Goal: Task Accomplishment & Management: Manage account settings

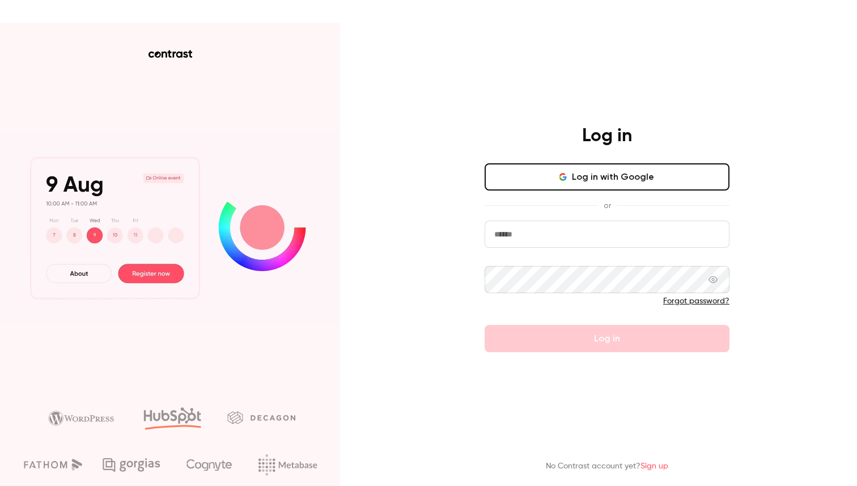
click at [631, 172] on button "Log in with Google" at bounding box center [607, 176] width 245 height 27
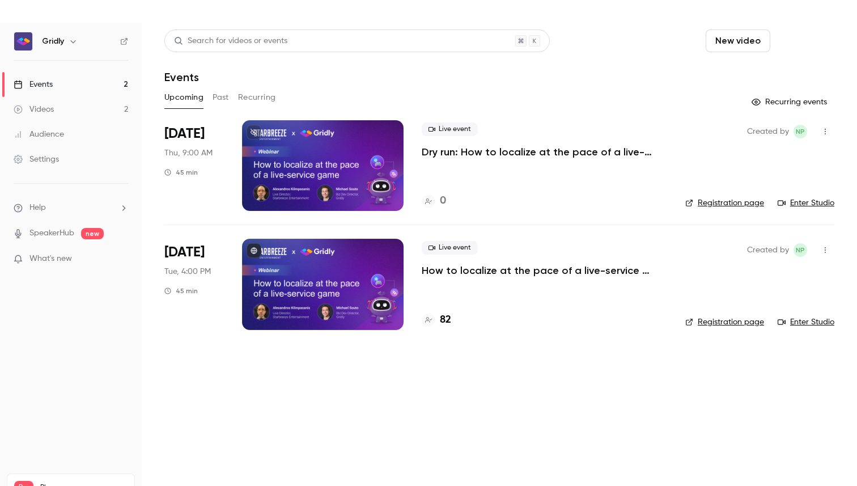
click at [805, 39] on button "Schedule" at bounding box center [805, 40] width 60 height 23
click at [767, 74] on div "One time event" at bounding box center [781, 71] width 86 height 11
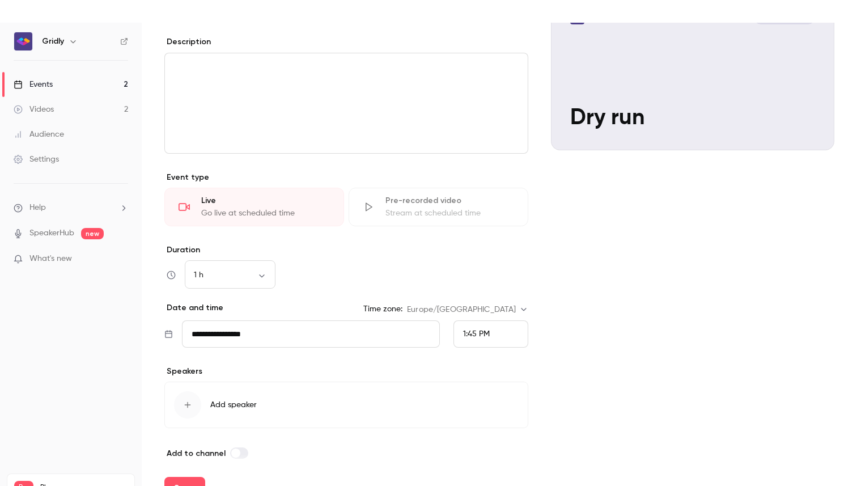
scroll to position [148, 0]
type input "*******"
click at [258, 271] on body "**********" at bounding box center [428, 392] width 857 height 738
click at [231, 333] on li "30 min" at bounding box center [230, 334] width 91 height 29
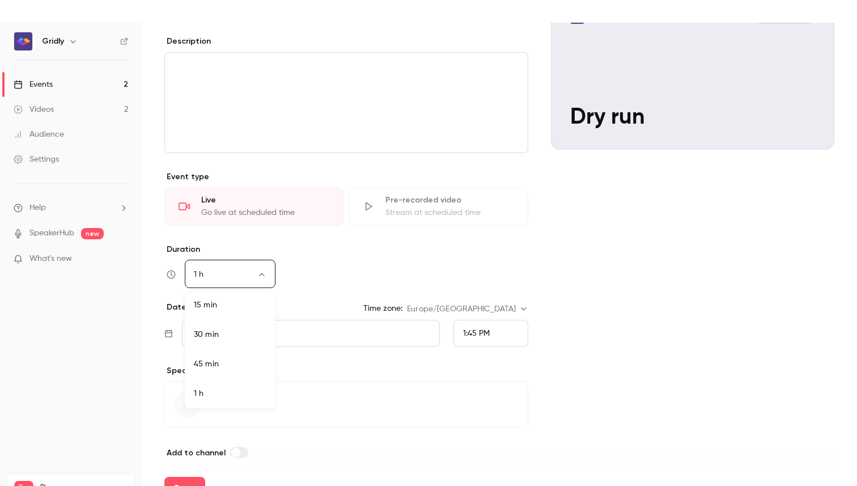
type input "**"
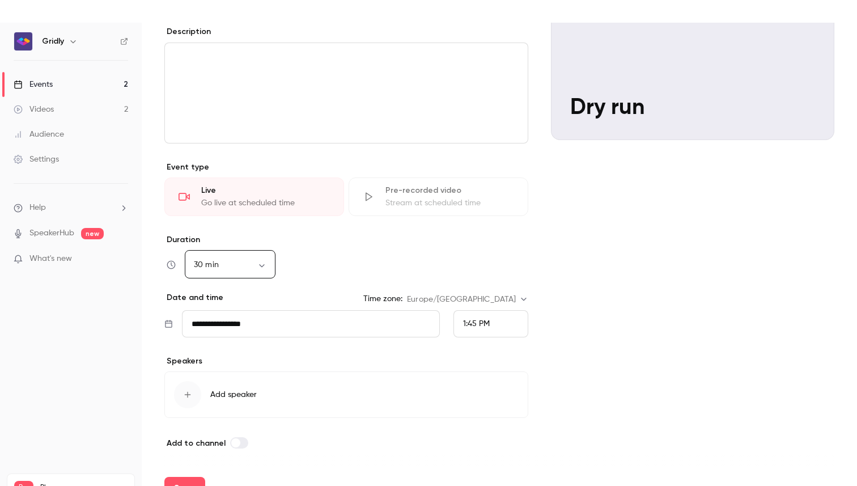
scroll to position [23, 0]
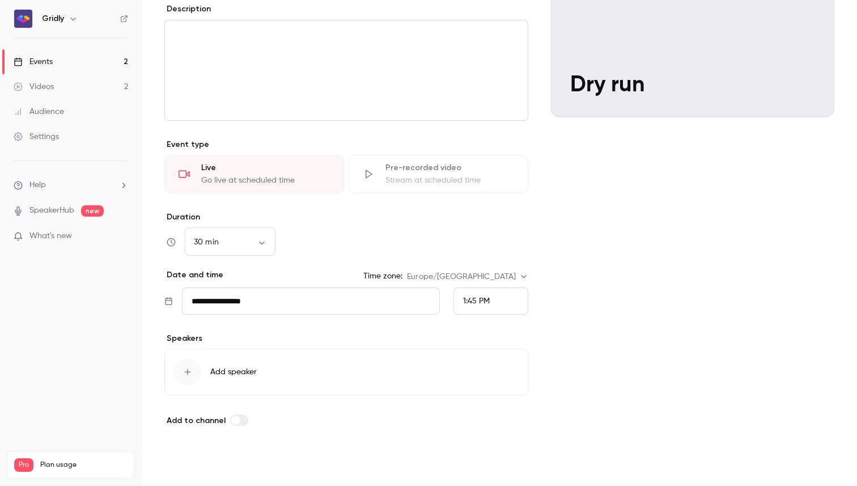
click at [189, 473] on button "Save" at bounding box center [184, 465] width 41 height 23
type input "**"
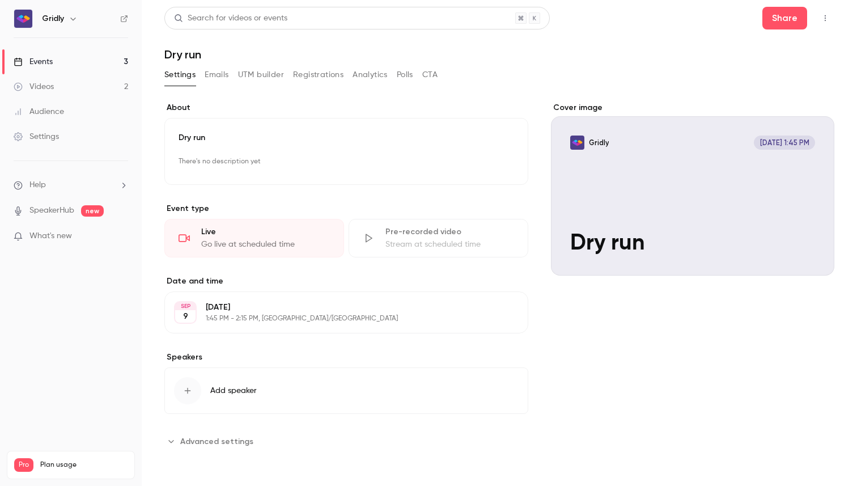
click at [319, 70] on button "Registrations" at bounding box center [318, 75] width 50 height 18
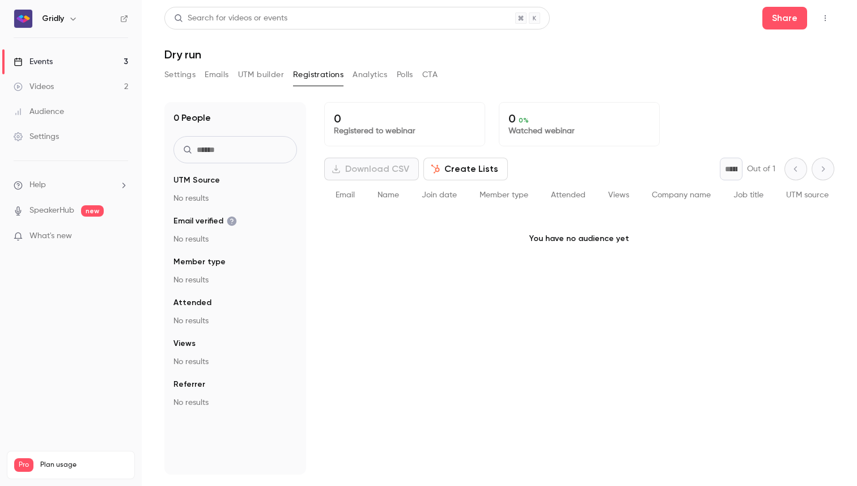
click at [187, 74] on button "Settings" at bounding box center [179, 75] width 31 height 18
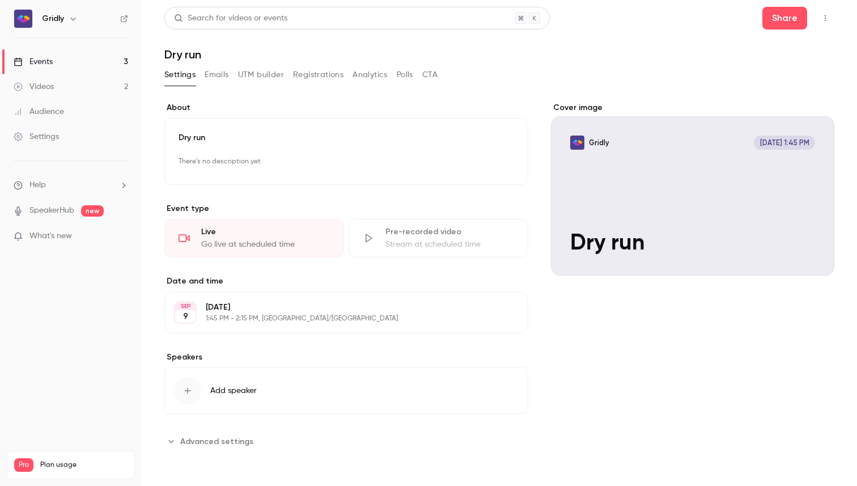
click at [232, 440] on span "Advanced settings" at bounding box center [216, 441] width 73 height 12
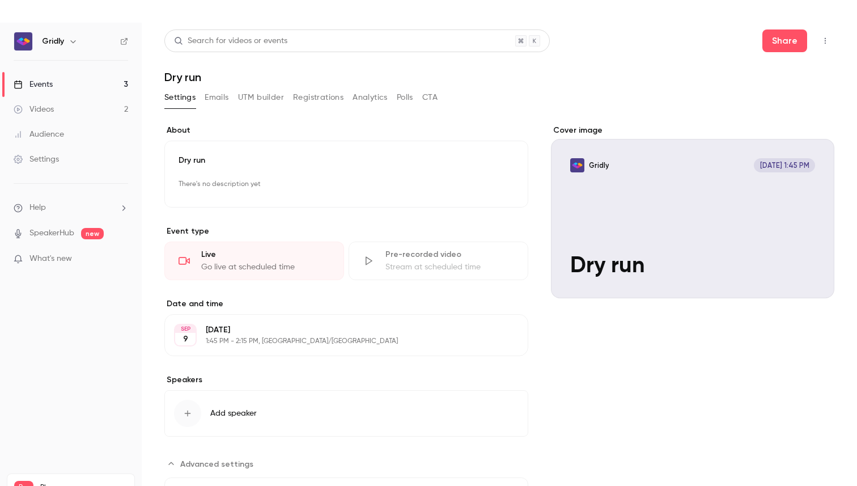
click at [61, 84] on link "Events 3" at bounding box center [71, 84] width 142 height 25
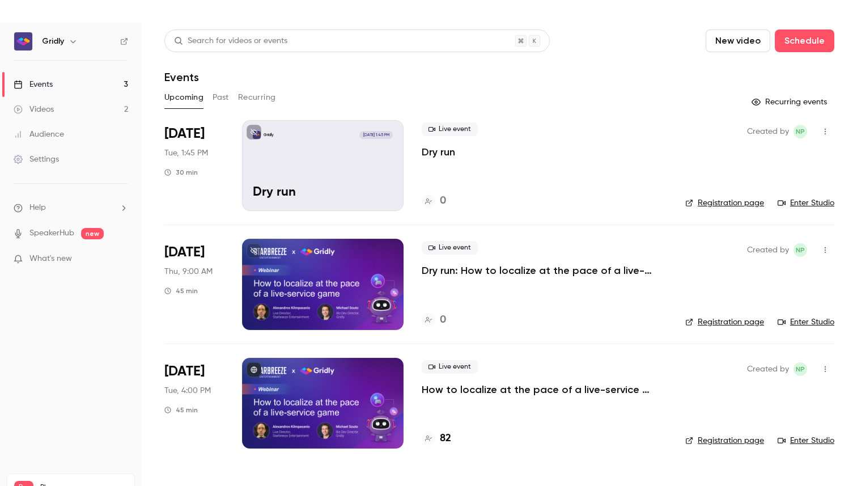
click at [812, 205] on link "Enter Studio" at bounding box center [806, 202] width 57 height 11
click at [226, 99] on button "Past" at bounding box center [221, 97] width 16 height 18
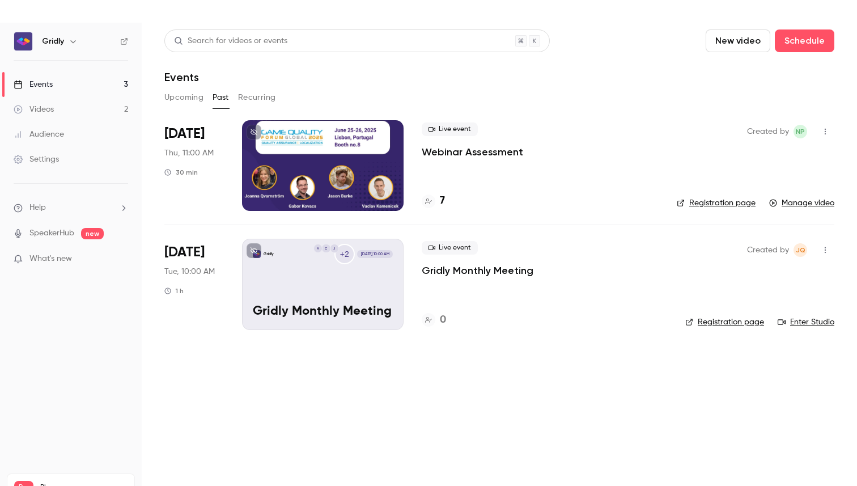
click at [177, 99] on button "Upcoming" at bounding box center [183, 97] width 39 height 18
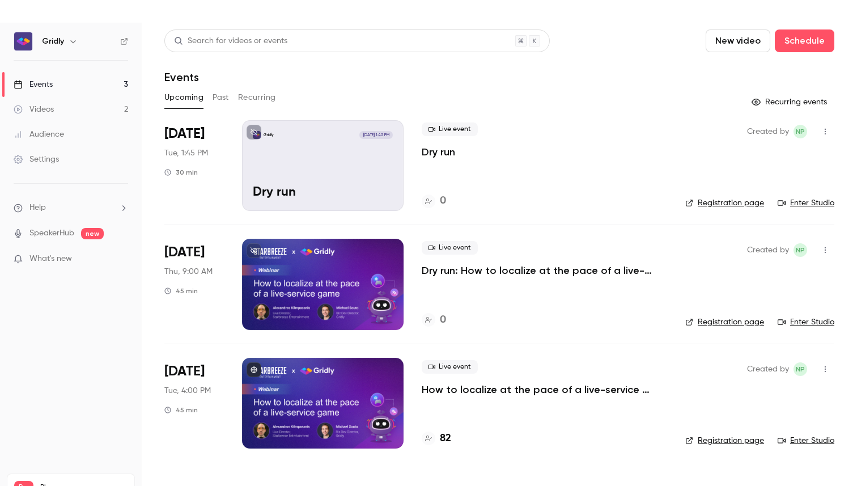
click at [827, 129] on icon "button" at bounding box center [825, 132] width 9 height 8
click at [757, 163] on div "Share" at bounding box center [781, 160] width 86 height 11
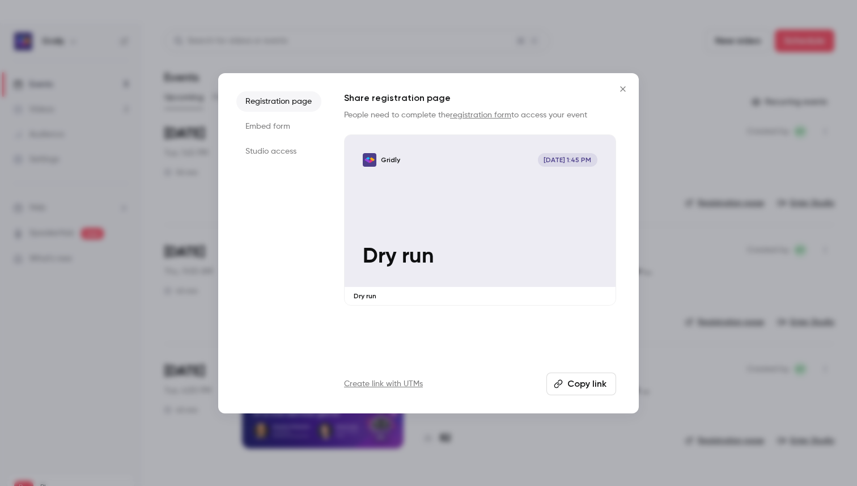
click at [571, 383] on button "Copy link" at bounding box center [581, 383] width 70 height 23
click at [572, 382] on button "Copy link" at bounding box center [581, 383] width 70 height 23
click at [625, 86] on icon "Close" at bounding box center [622, 88] width 5 height 5
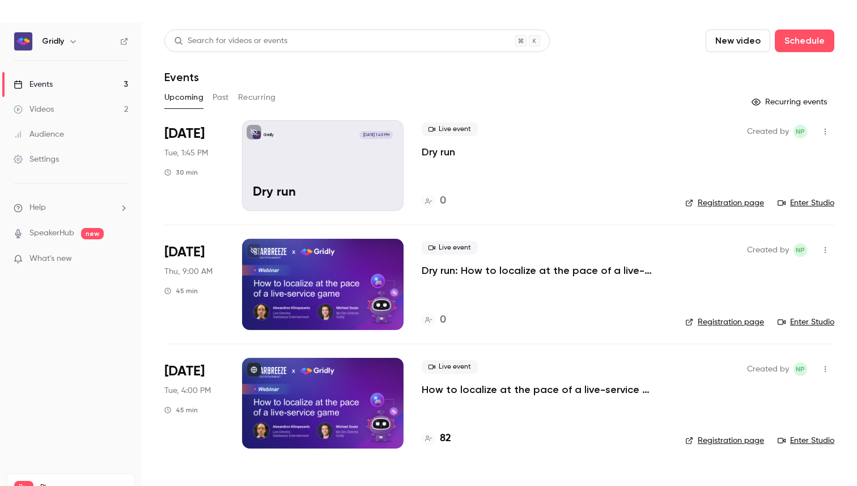
click at [731, 202] on link "Registration page" at bounding box center [724, 202] width 79 height 11
click at [825, 137] on button "button" at bounding box center [825, 131] width 18 height 18
click at [344, 172] on div at bounding box center [428, 243] width 857 height 486
click at [321, 152] on div "Gridly Sep 9, 1:45 PM Dry run" at bounding box center [323, 165] width 162 height 91
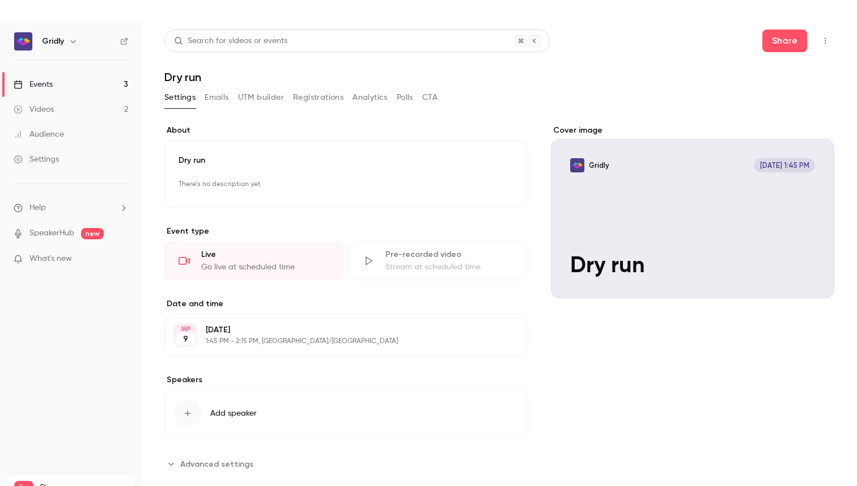
scroll to position [23, 0]
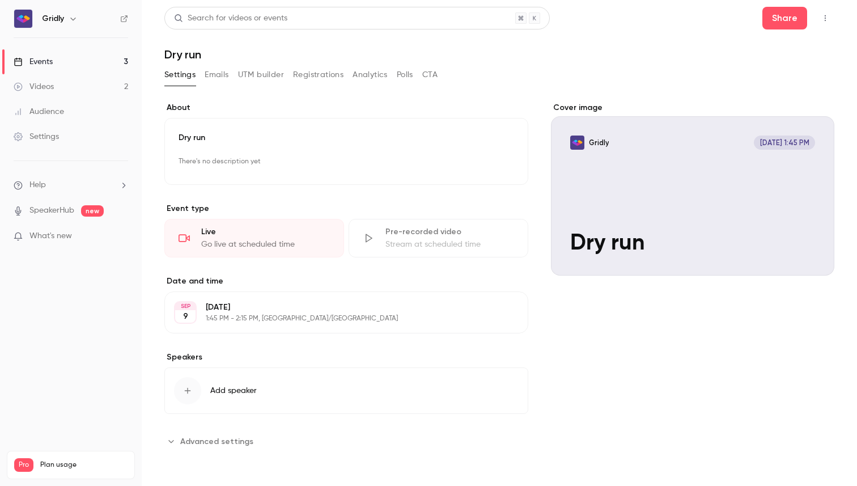
click at [232, 437] on span "Advanced settings" at bounding box center [216, 441] width 73 height 12
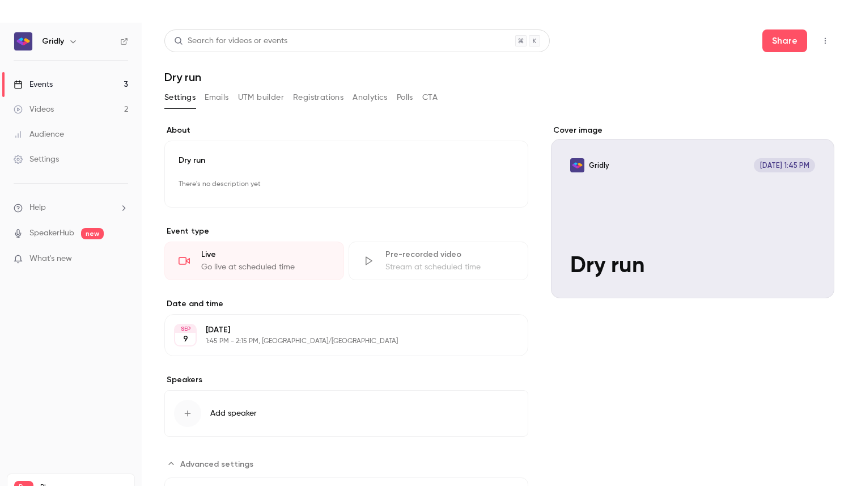
click at [827, 35] on button "button" at bounding box center [825, 41] width 18 height 18
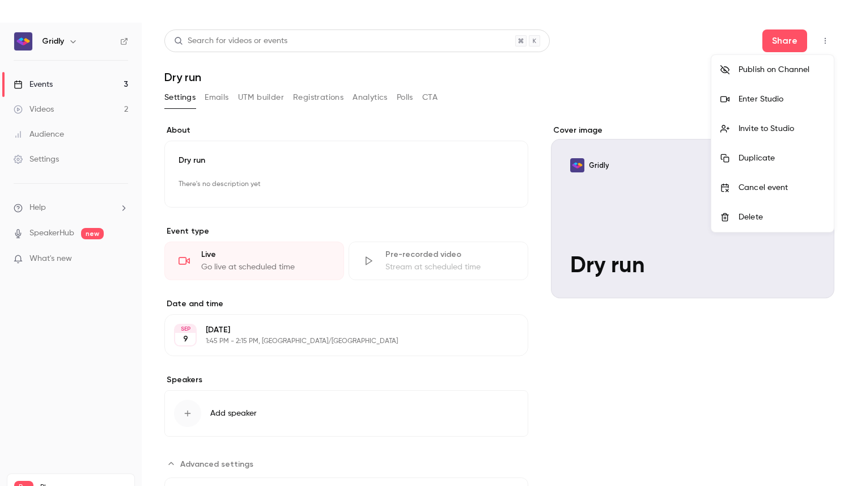
click at [794, 41] on div at bounding box center [428, 243] width 857 height 486
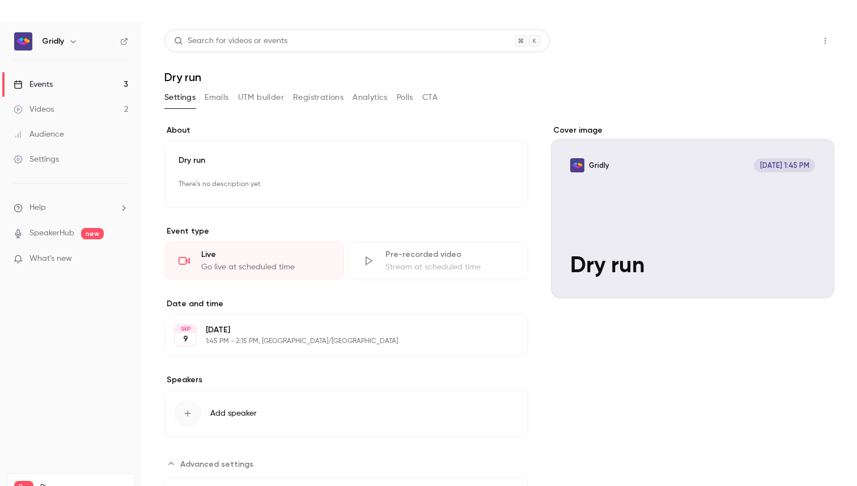
click at [783, 39] on button "Share" at bounding box center [784, 40] width 45 height 23
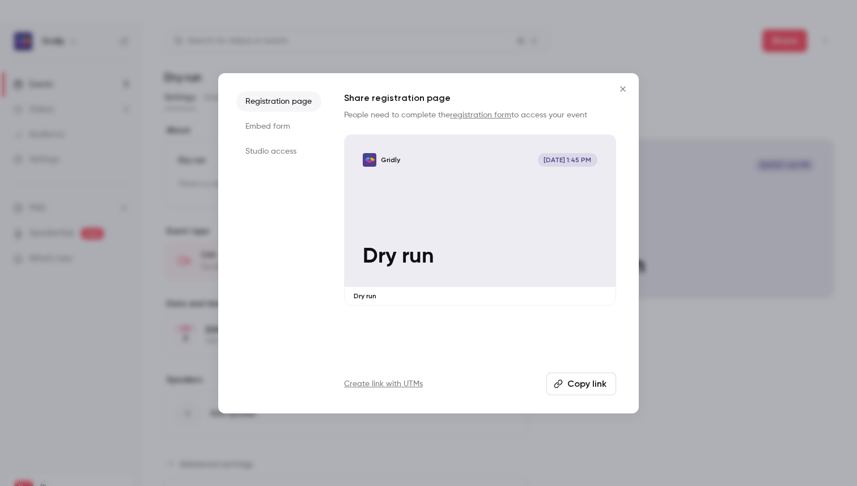
click at [580, 379] on button "Copy link" at bounding box center [581, 383] width 70 height 23
click at [621, 86] on icon "Close" at bounding box center [623, 88] width 14 height 9
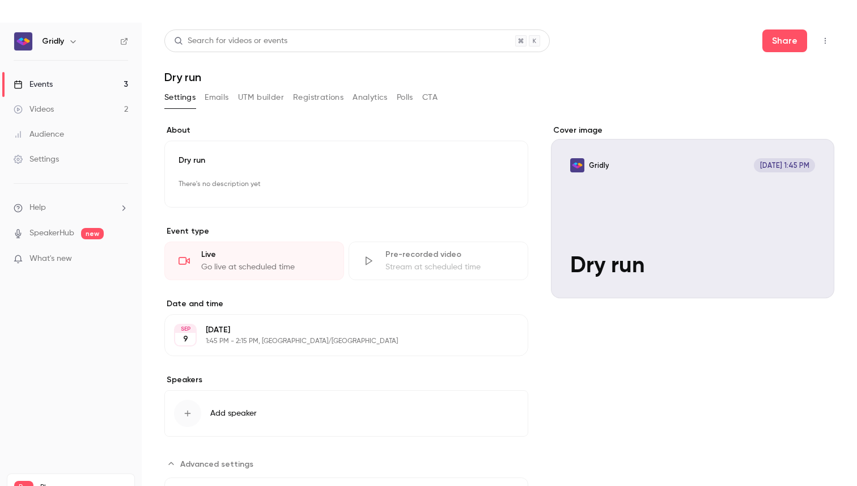
scroll to position [23, 0]
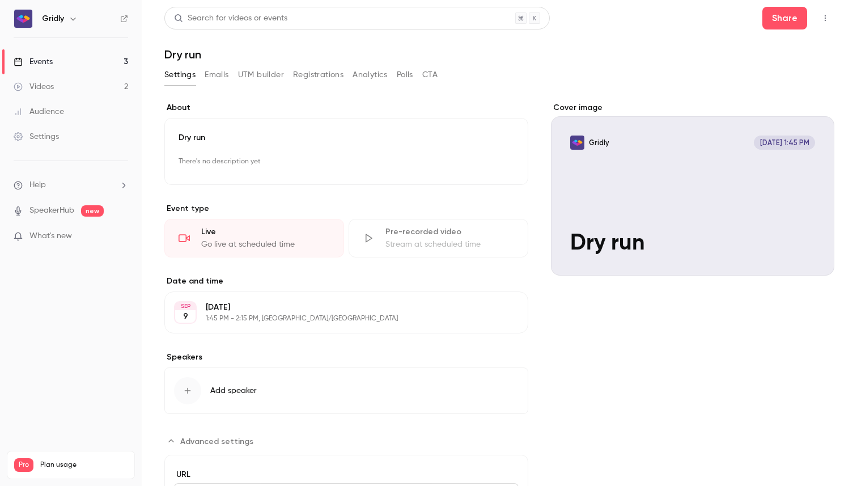
click at [43, 134] on div "Settings" at bounding box center [36, 136] width 45 height 11
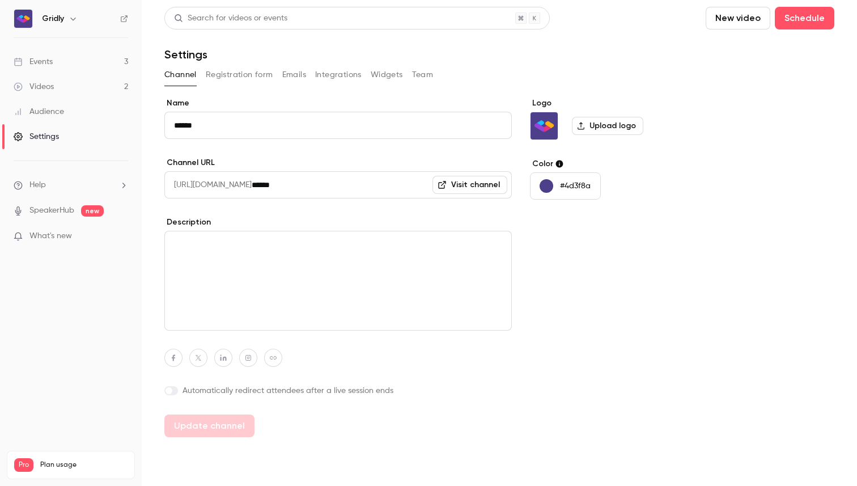
click at [240, 70] on button "Registration form" at bounding box center [239, 75] width 67 height 18
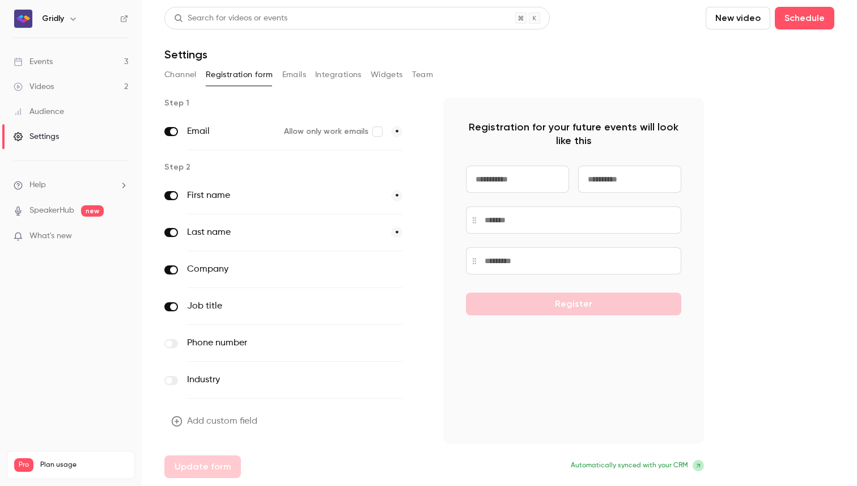
click at [290, 72] on button "Emails" at bounding box center [294, 75] width 24 height 18
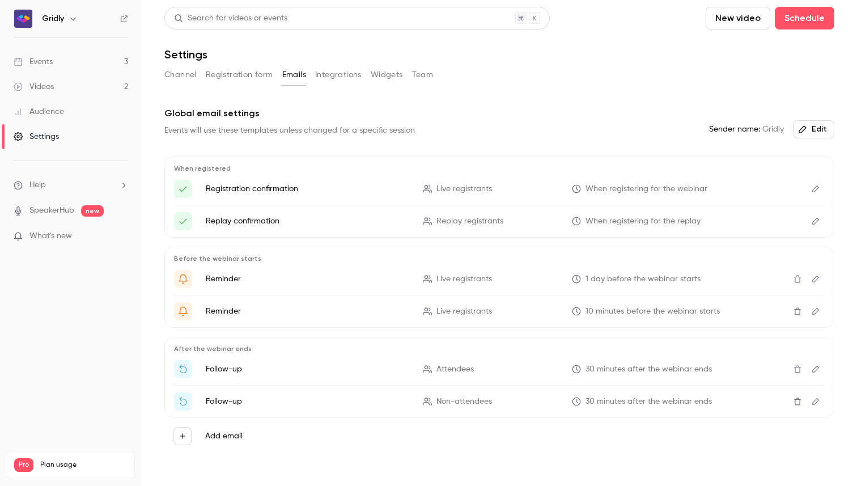
click at [343, 75] on button "Integrations" at bounding box center [338, 75] width 46 height 18
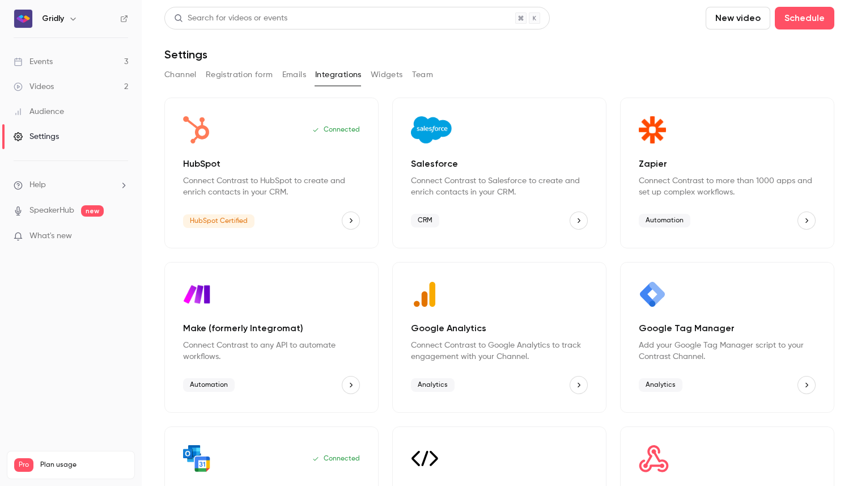
click at [379, 78] on button "Widgets" at bounding box center [387, 75] width 32 height 18
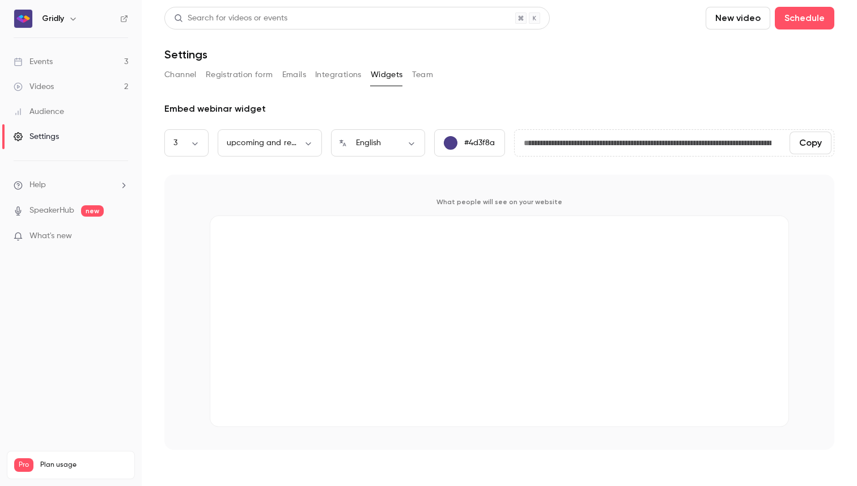
click at [418, 81] on button "Team" at bounding box center [423, 75] width 22 height 18
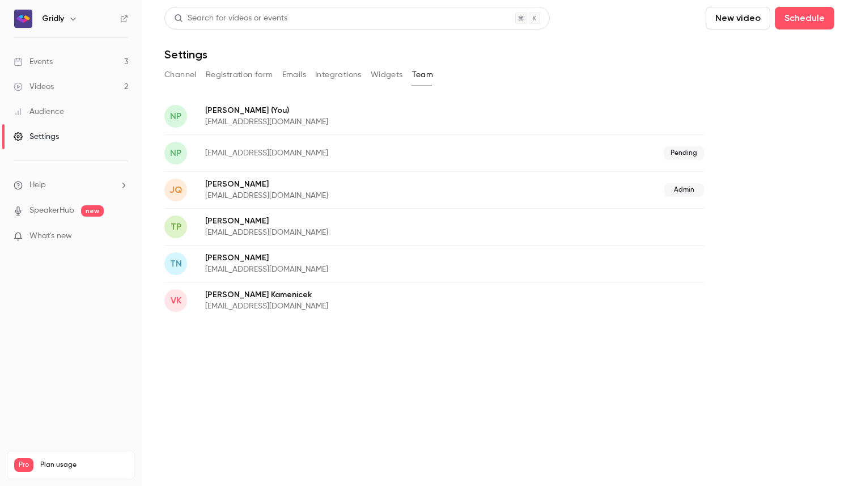
click at [379, 78] on button "Widgets" at bounding box center [387, 75] width 32 height 18
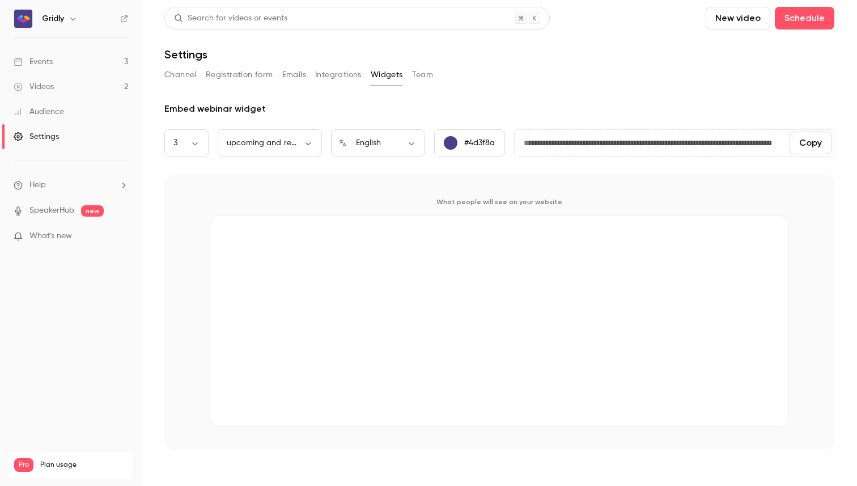
click at [347, 73] on button "Integrations" at bounding box center [338, 75] width 46 height 18
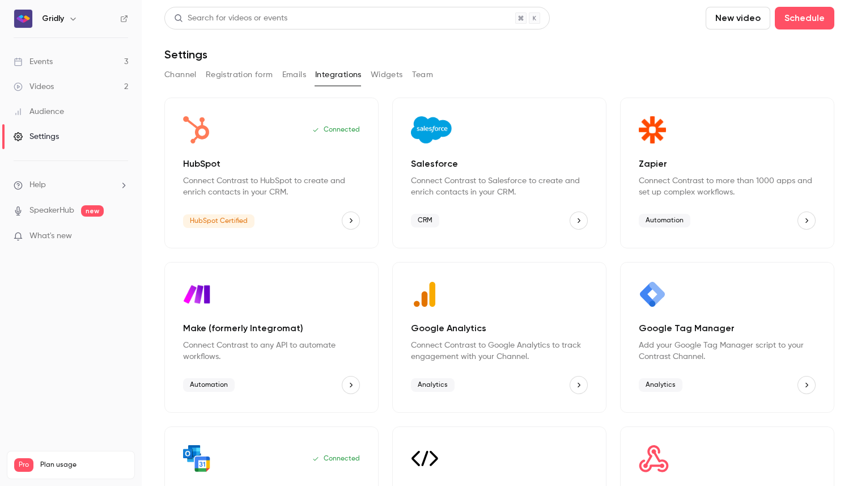
click at [299, 68] on button "Emails" at bounding box center [294, 75] width 24 height 18
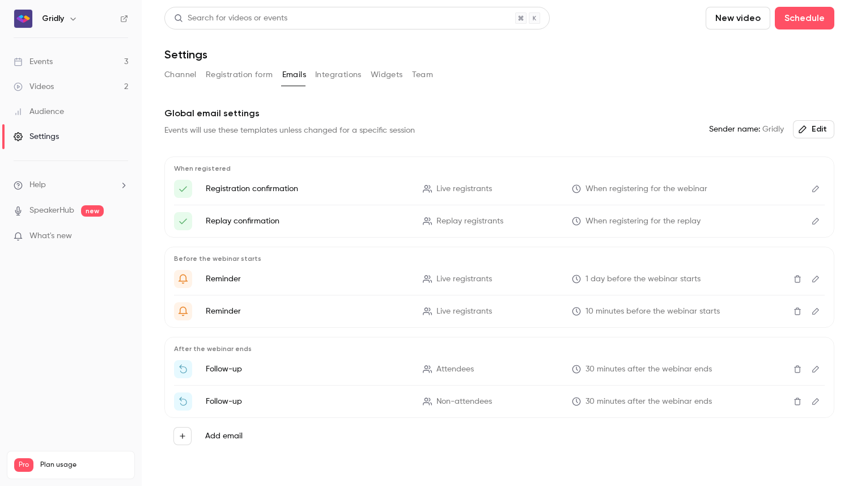
click at [240, 72] on button "Registration form" at bounding box center [239, 75] width 67 height 18
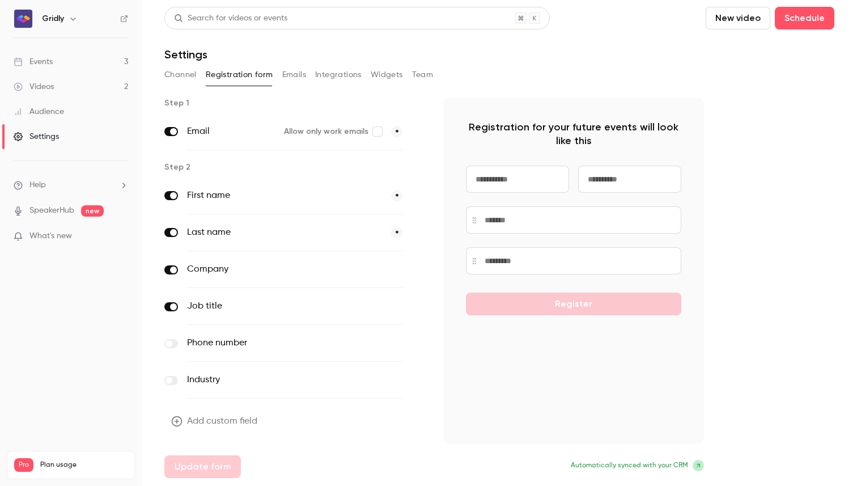
click at [175, 77] on button "Channel" at bounding box center [180, 75] width 32 height 18
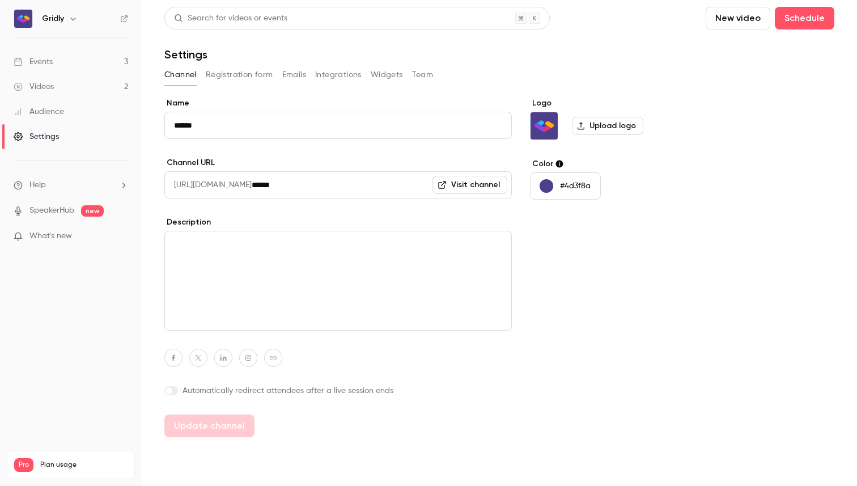
click at [235, 77] on button "Registration form" at bounding box center [239, 75] width 67 height 18
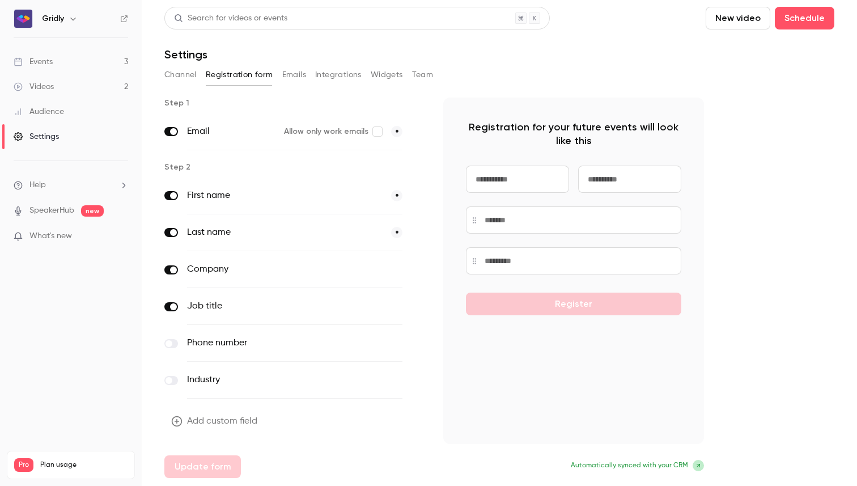
click at [319, 76] on button "Integrations" at bounding box center [338, 75] width 46 height 18
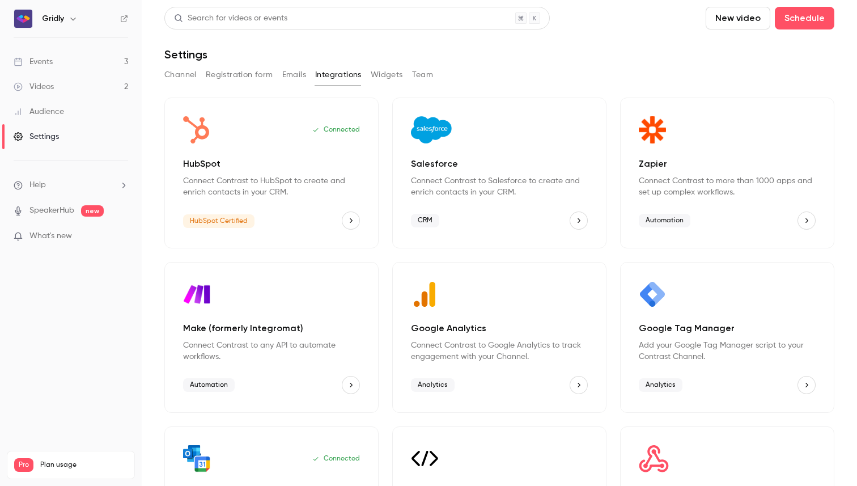
click at [292, 73] on button "Emails" at bounding box center [294, 75] width 24 height 18
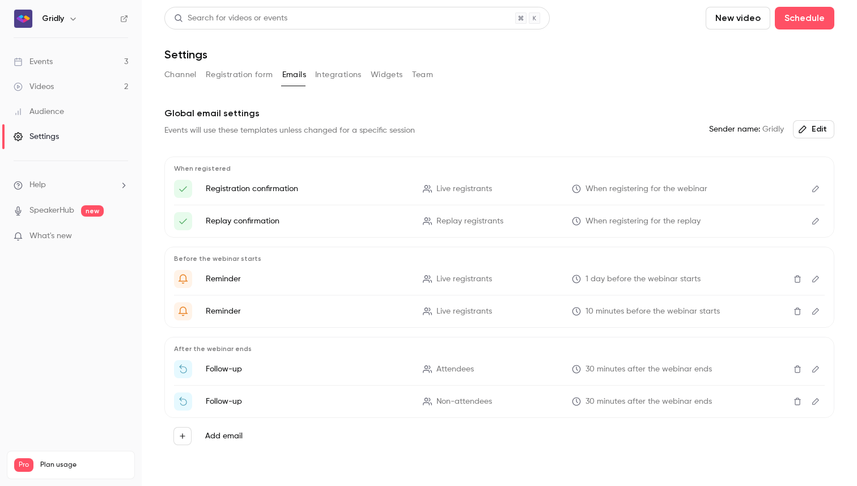
click at [353, 78] on button "Integrations" at bounding box center [338, 75] width 46 height 18
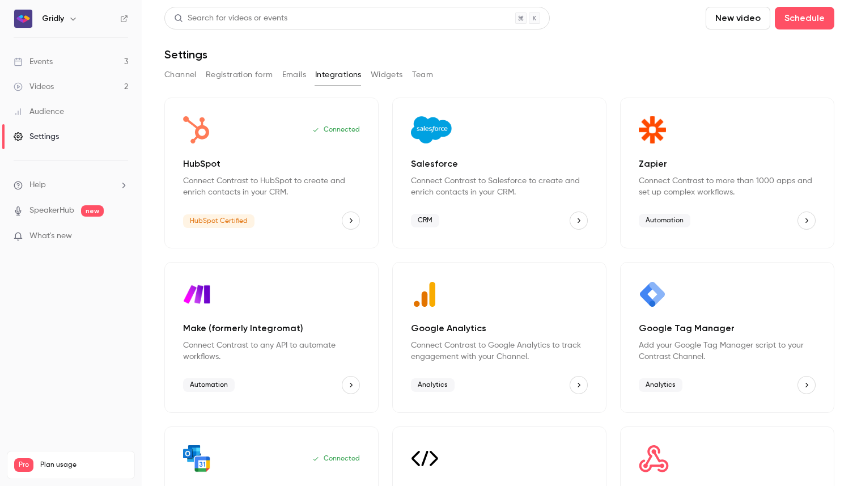
click at [381, 71] on button "Widgets" at bounding box center [387, 75] width 32 height 18
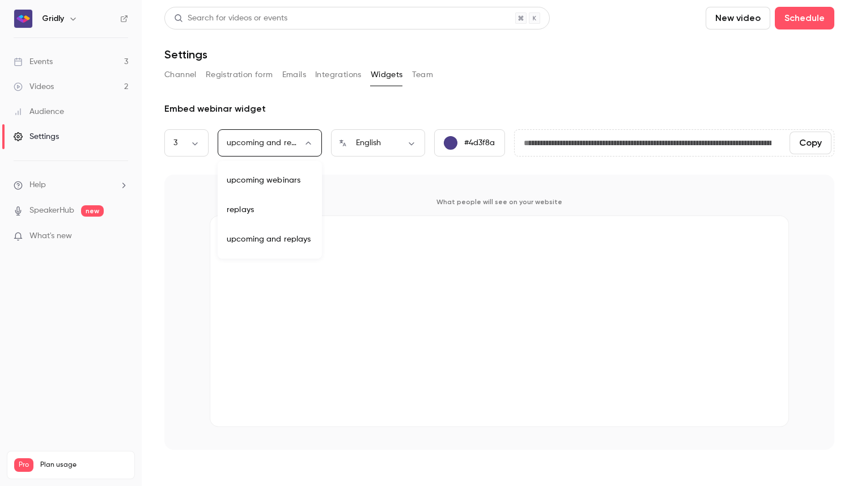
click at [307, 146] on body "**********" at bounding box center [428, 287] width 857 height 575
click at [198, 145] on div at bounding box center [428, 243] width 857 height 486
click at [194, 145] on body "**********" at bounding box center [428, 287] width 857 height 575
click at [307, 147] on div at bounding box center [428, 243] width 857 height 486
click at [313, 145] on body "**********" at bounding box center [428, 287] width 857 height 575
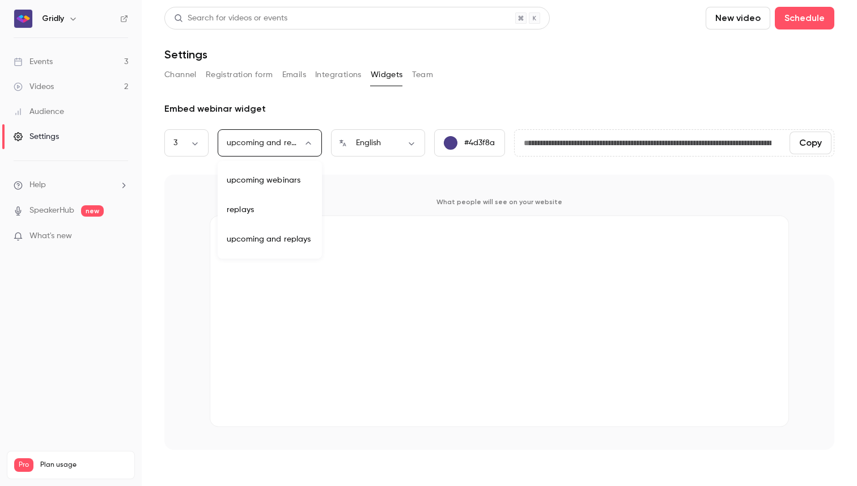
click at [382, 183] on div at bounding box center [428, 243] width 857 height 486
click at [302, 143] on body "**********" at bounding box center [428, 287] width 857 height 575
click at [364, 170] on div at bounding box center [428, 243] width 857 height 486
click at [424, 77] on button "Team" at bounding box center [423, 75] width 22 height 18
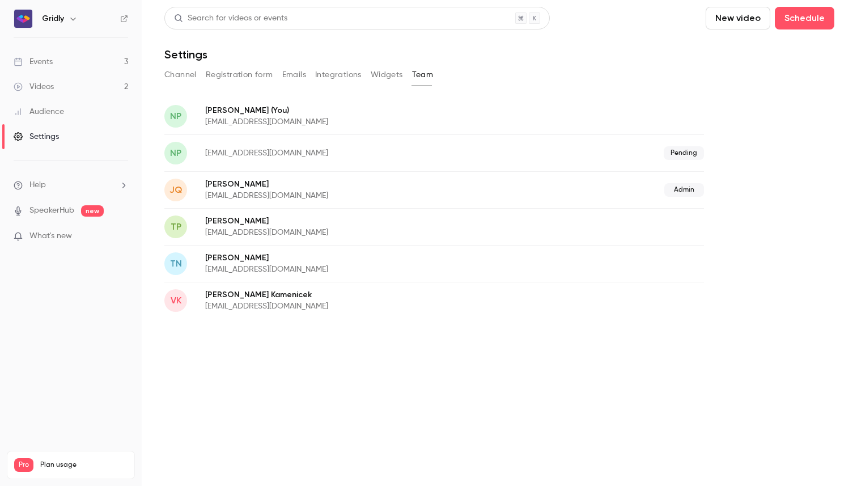
click at [379, 68] on button "Widgets" at bounding box center [387, 75] width 32 height 18
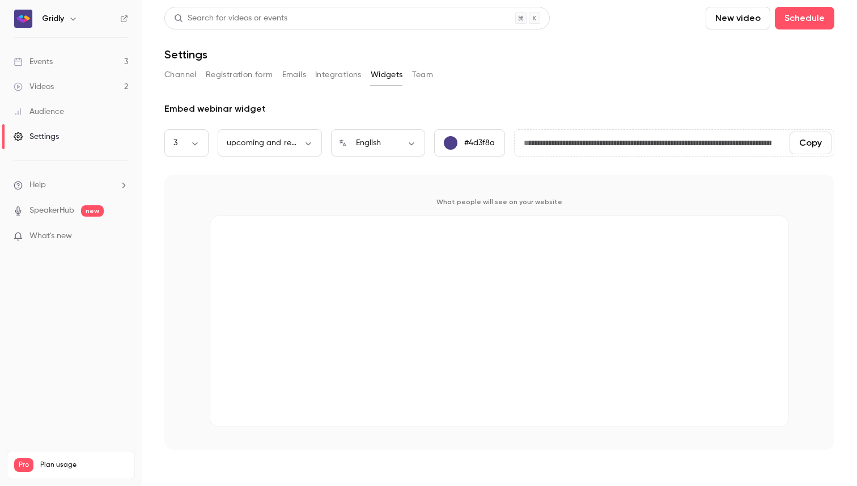
click at [48, 86] on div "Videos" at bounding box center [34, 86] width 40 height 11
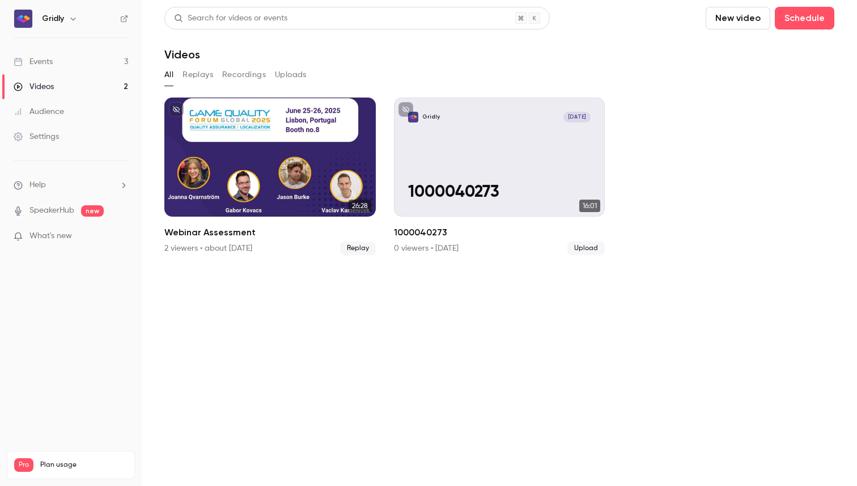
click at [52, 59] on div "Events" at bounding box center [33, 61] width 39 height 11
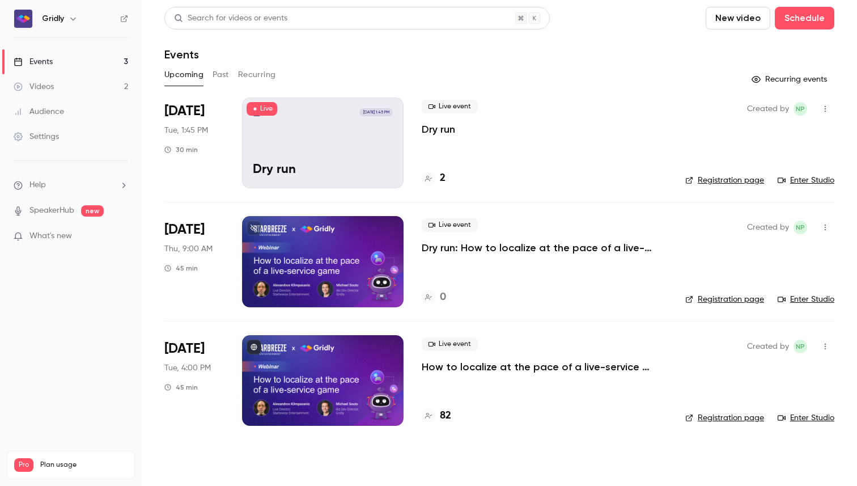
click at [52, 113] on div "Audience" at bounding box center [39, 111] width 50 height 11
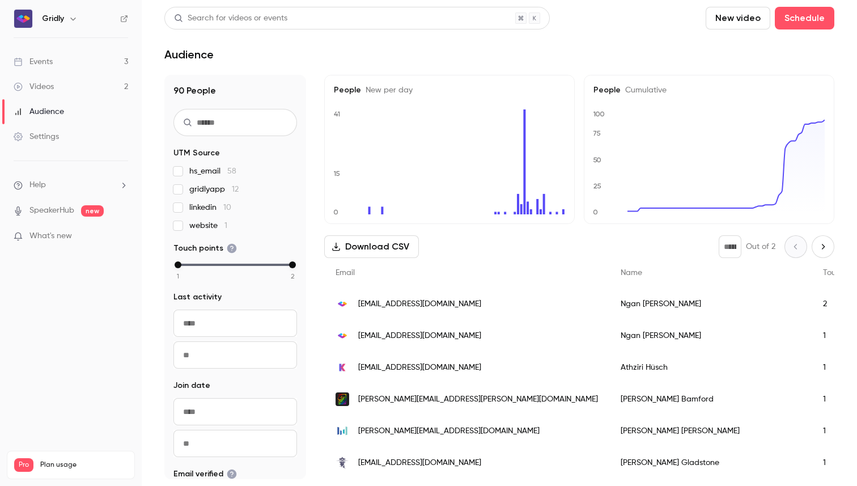
click at [50, 206] on link "SpeakerHub" at bounding box center [51, 211] width 45 height 12
click at [107, 183] on li "Help" at bounding box center [71, 185] width 114 height 12
click at [74, 239] on div at bounding box center [428, 243] width 857 height 486
click at [67, 132] on link "Settings" at bounding box center [71, 136] width 142 height 25
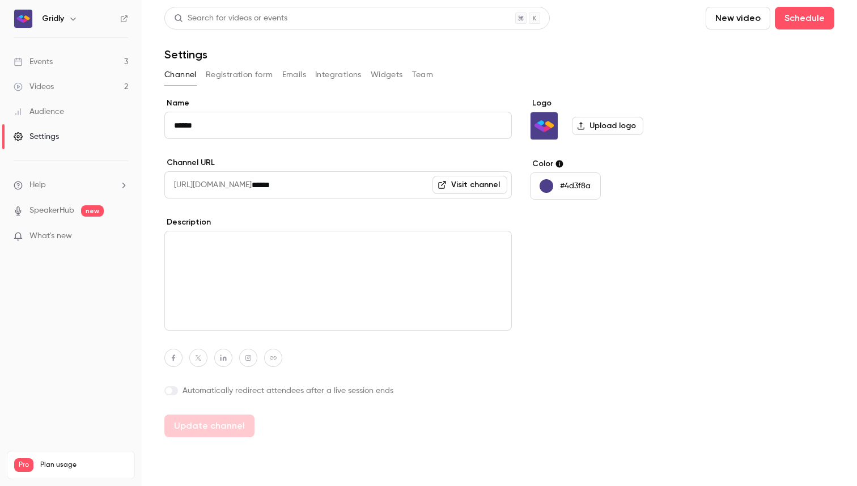
click at [231, 75] on button "Registration form" at bounding box center [239, 75] width 67 height 18
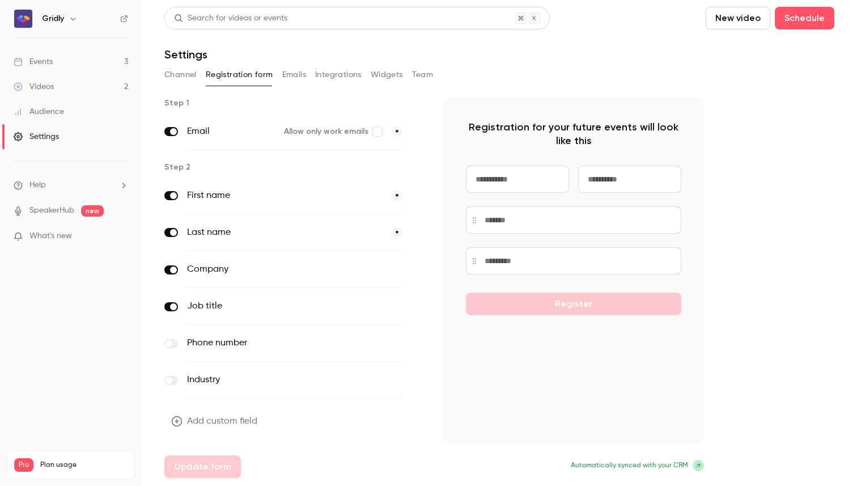
click at [418, 273] on button "button" at bounding box center [418, 270] width 14 height 14
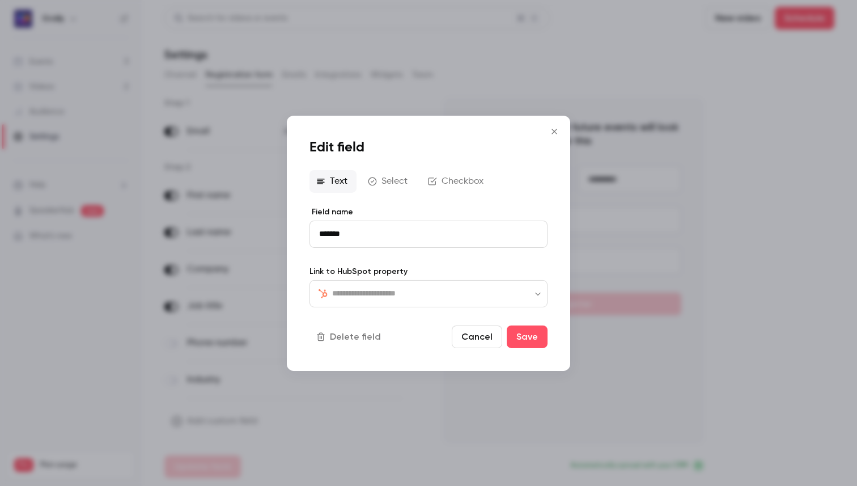
type input "**********"
click at [557, 135] on icon "Close" at bounding box center [554, 130] width 14 height 9
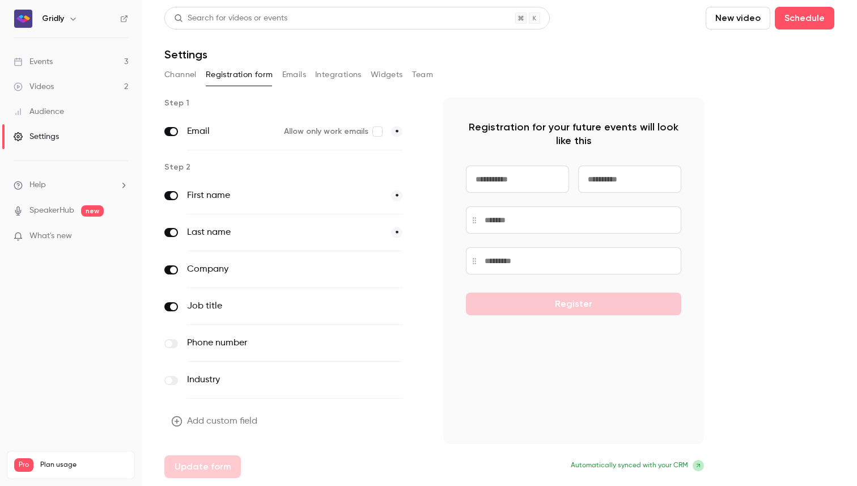
click at [391, 270] on button "optional" at bounding box center [383, 269] width 38 height 11
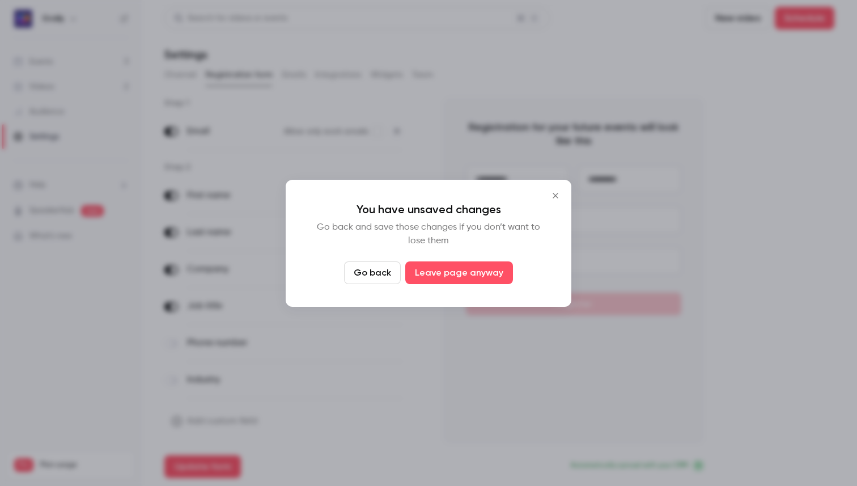
click at [557, 195] on icon "Close" at bounding box center [556, 195] width 14 height 9
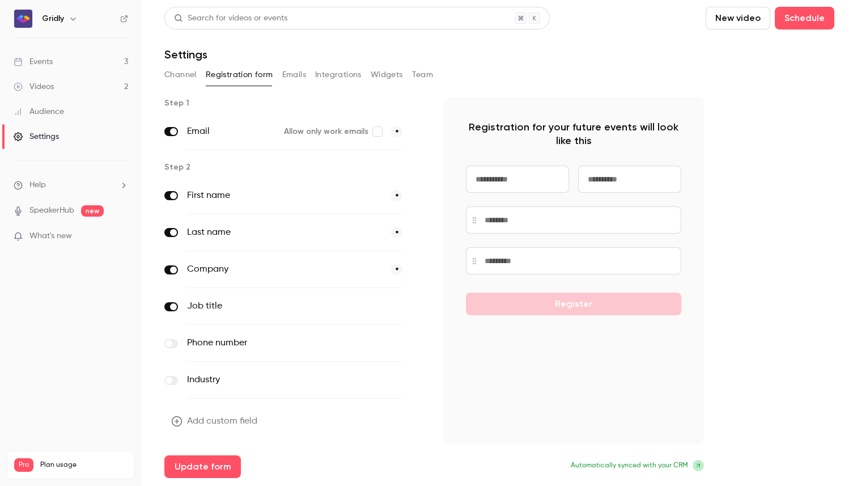
click at [399, 267] on button "*" at bounding box center [396, 269] width 11 height 11
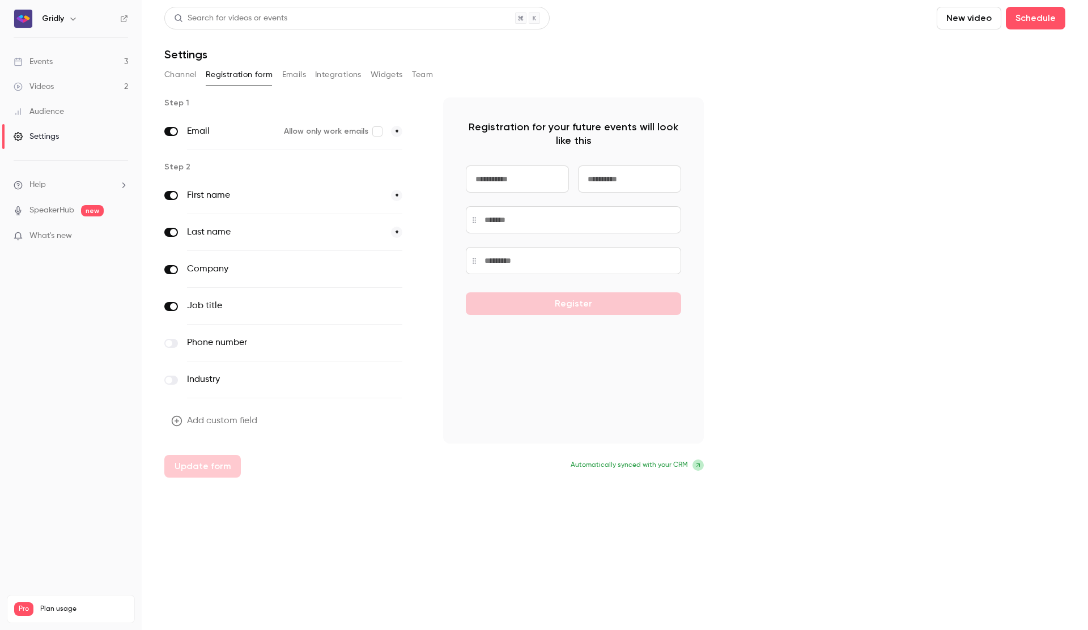
click at [46, 20] on h6 "Gridly" at bounding box center [53, 18] width 22 height 11
click at [18, 19] on img at bounding box center [23, 19] width 18 height 18
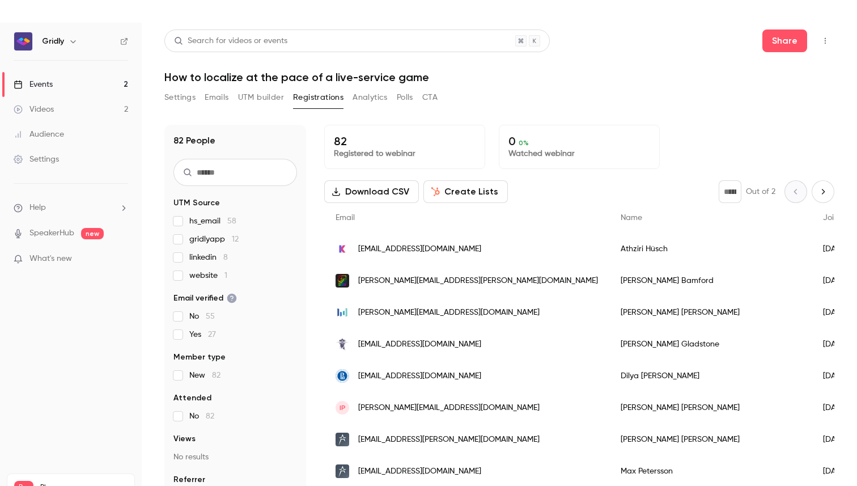
click at [66, 82] on link "Events 2" at bounding box center [71, 84] width 142 height 25
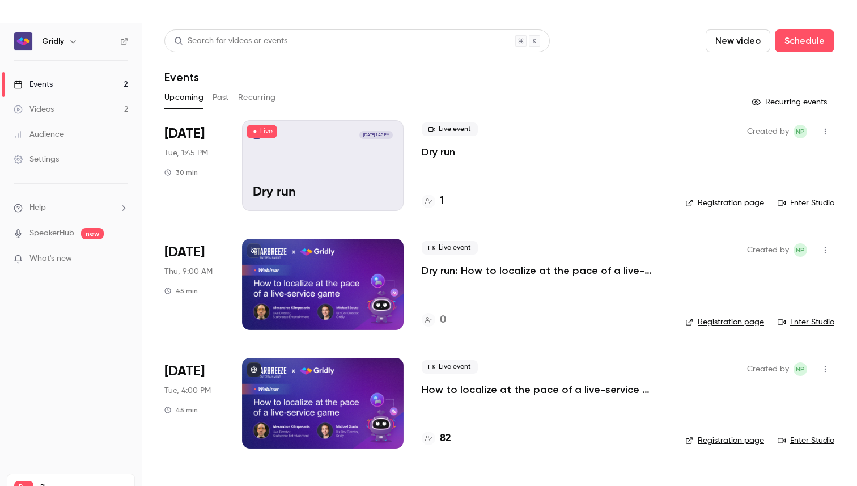
click at [818, 203] on link "Enter Studio" at bounding box center [806, 202] width 57 height 11
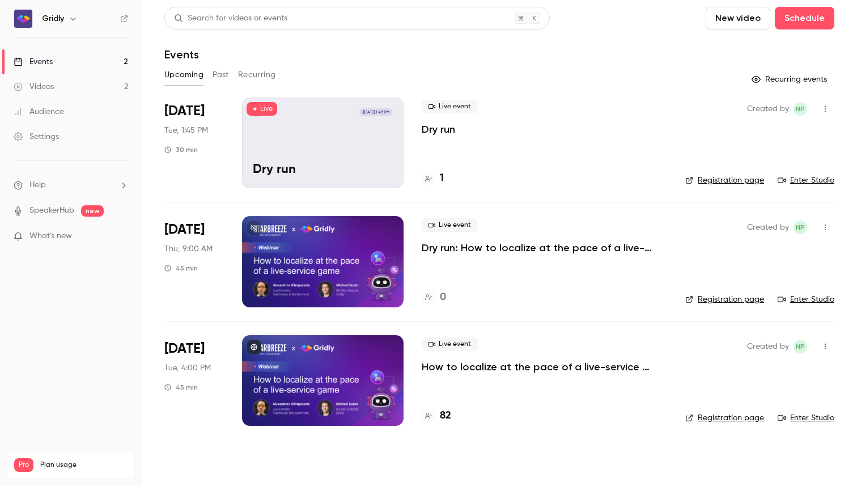
click at [823, 109] on icon "button" at bounding box center [825, 109] width 9 height 8
click at [767, 172] on div "Invite to Studio" at bounding box center [781, 167] width 86 height 11
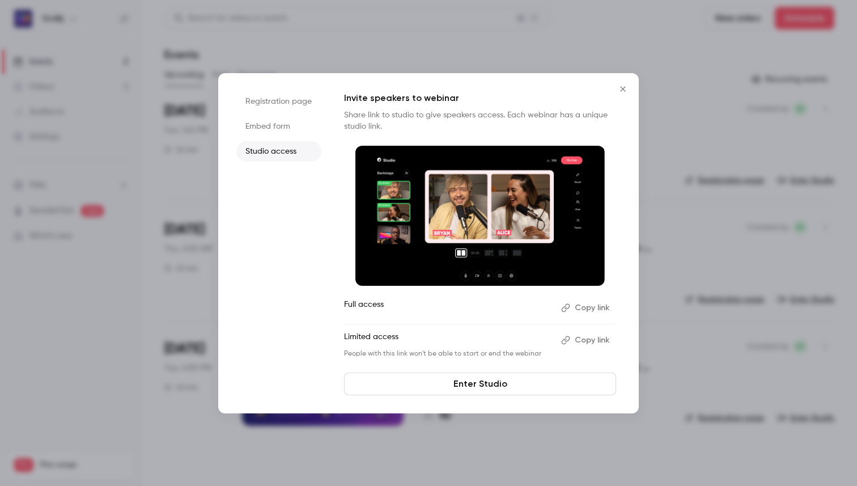
click at [580, 341] on button "Copy link" at bounding box center [587, 340] width 60 height 18
click at [625, 88] on icon "Close" at bounding box center [623, 88] width 14 height 9
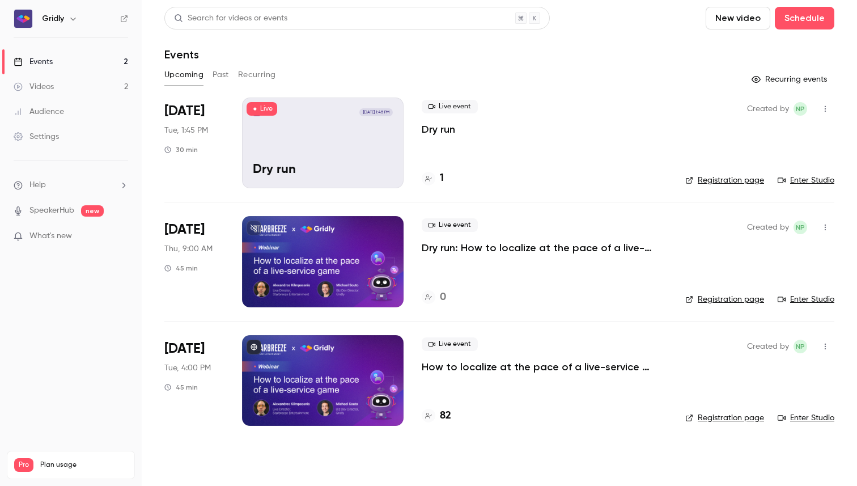
click at [813, 175] on link "Enter Studio" at bounding box center [806, 180] width 57 height 11
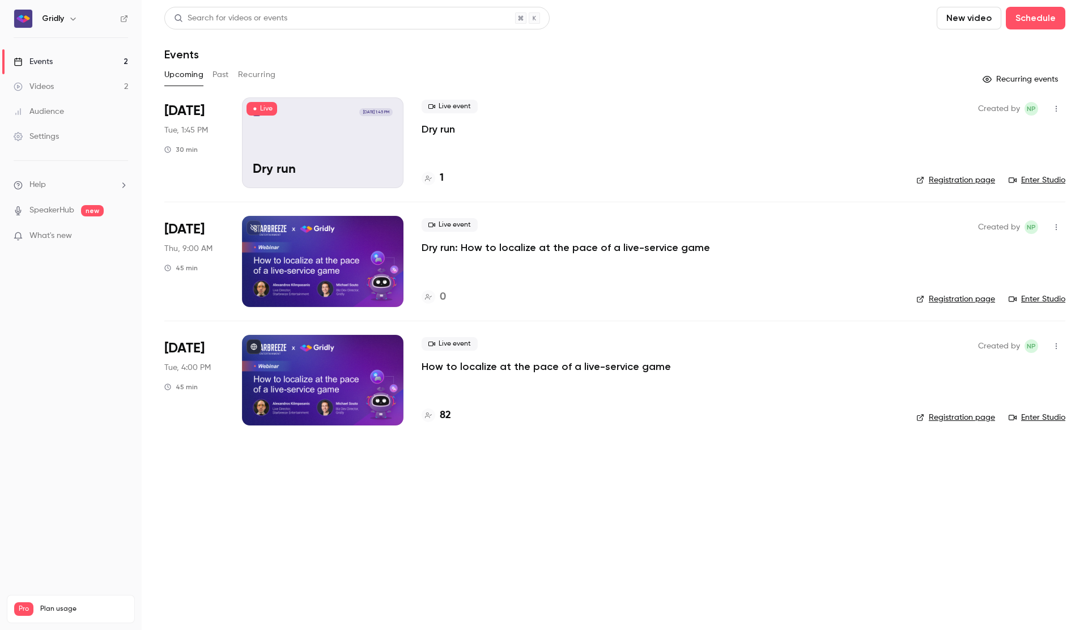
click at [856, 108] on icon "button" at bounding box center [1056, 109] width 9 height 8
click at [339, 485] on div at bounding box center [544, 315] width 1088 height 630
click at [437, 175] on div "1" at bounding box center [433, 178] width 22 height 15
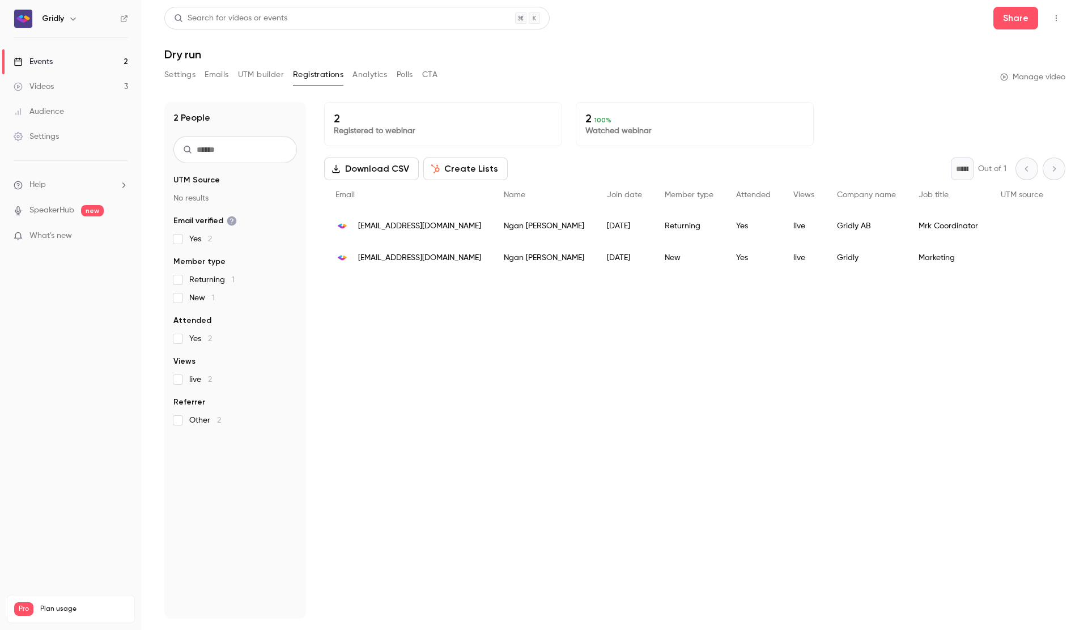
click at [373, 74] on button "Analytics" at bounding box center [370, 75] width 35 height 18
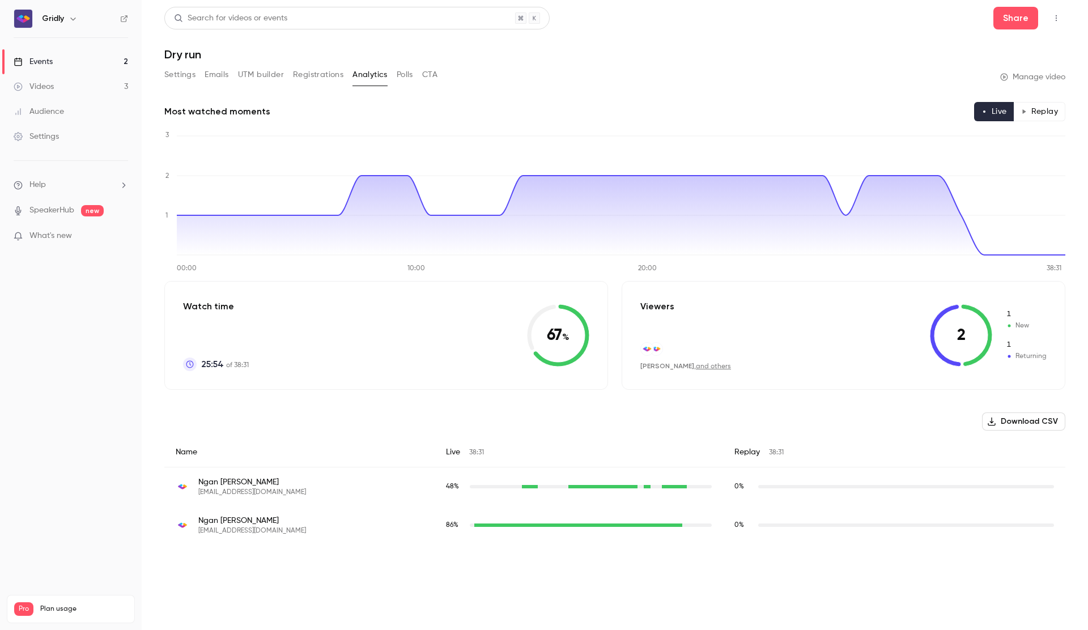
click at [411, 77] on button "Polls" at bounding box center [405, 75] width 16 height 18
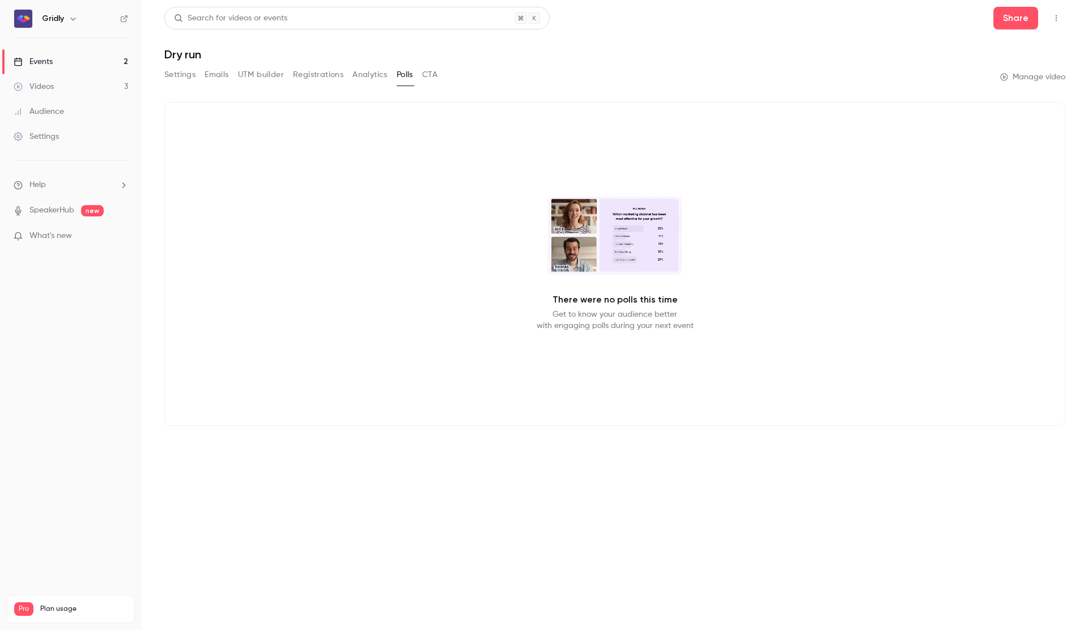
click at [434, 79] on button "CTA" at bounding box center [429, 75] width 15 height 18
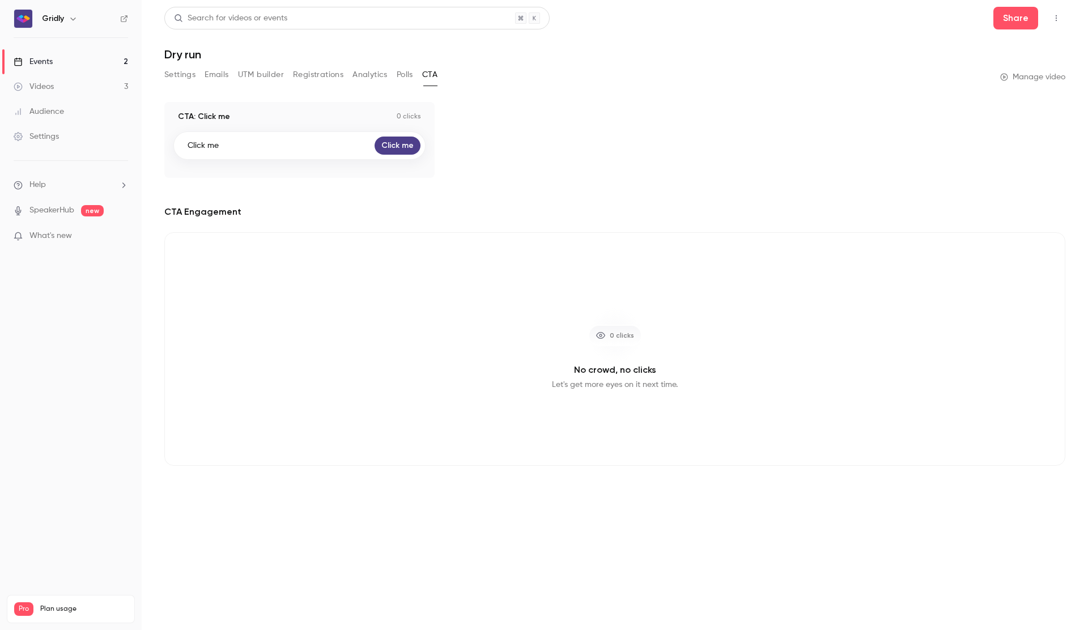
click at [171, 72] on button "Settings" at bounding box center [179, 75] width 31 height 18
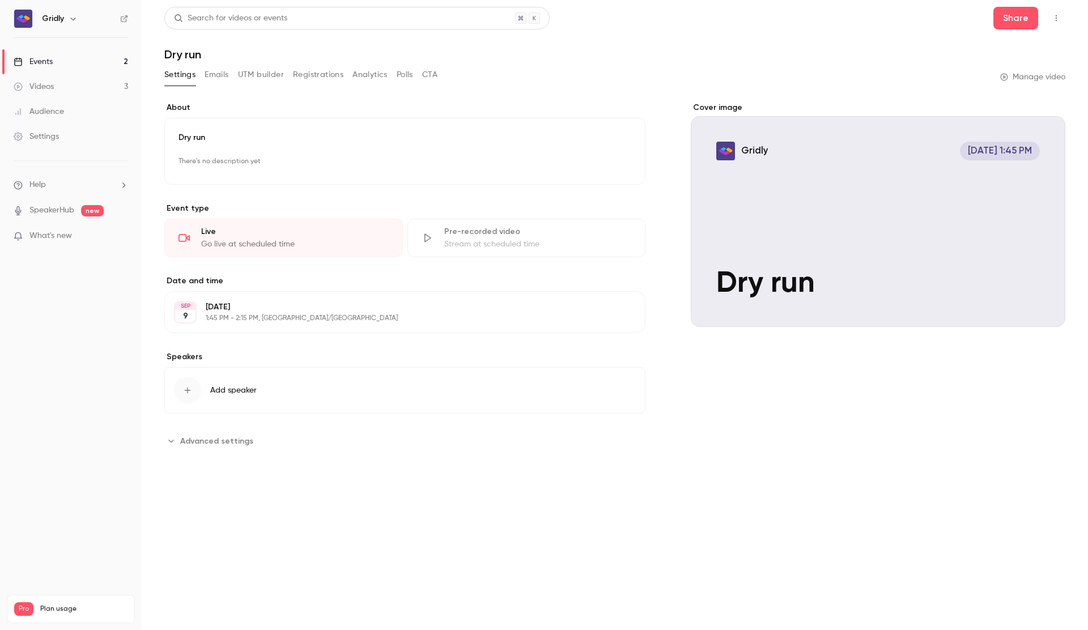
click at [220, 77] on button "Emails" at bounding box center [217, 75] width 24 height 18
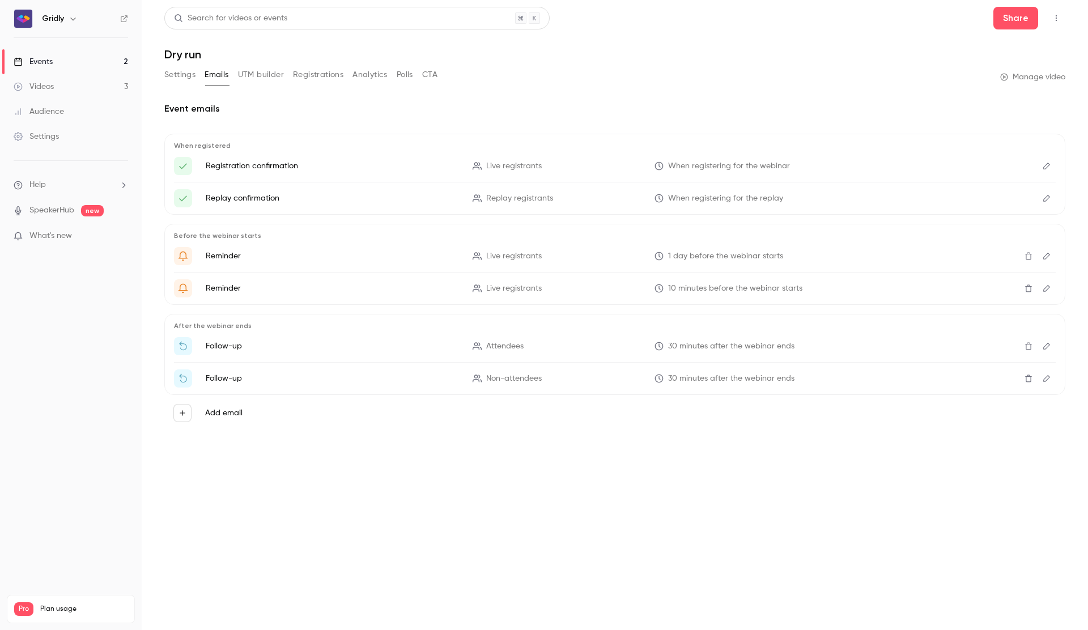
click at [254, 77] on button "UTM builder" at bounding box center [261, 75] width 46 height 18
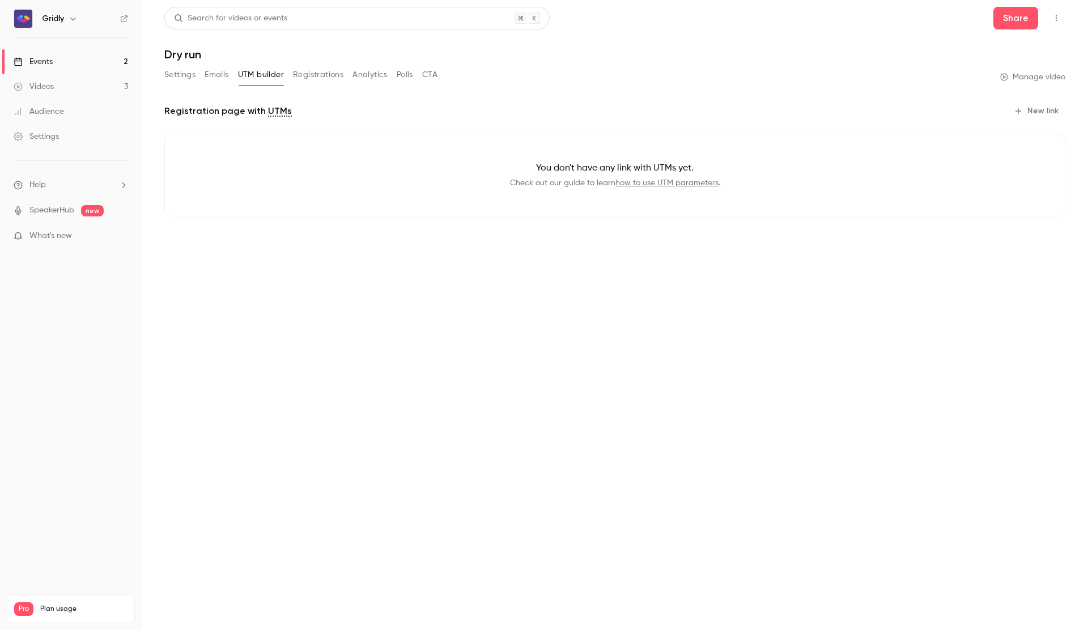
click at [318, 74] on button "Registrations" at bounding box center [318, 75] width 50 height 18
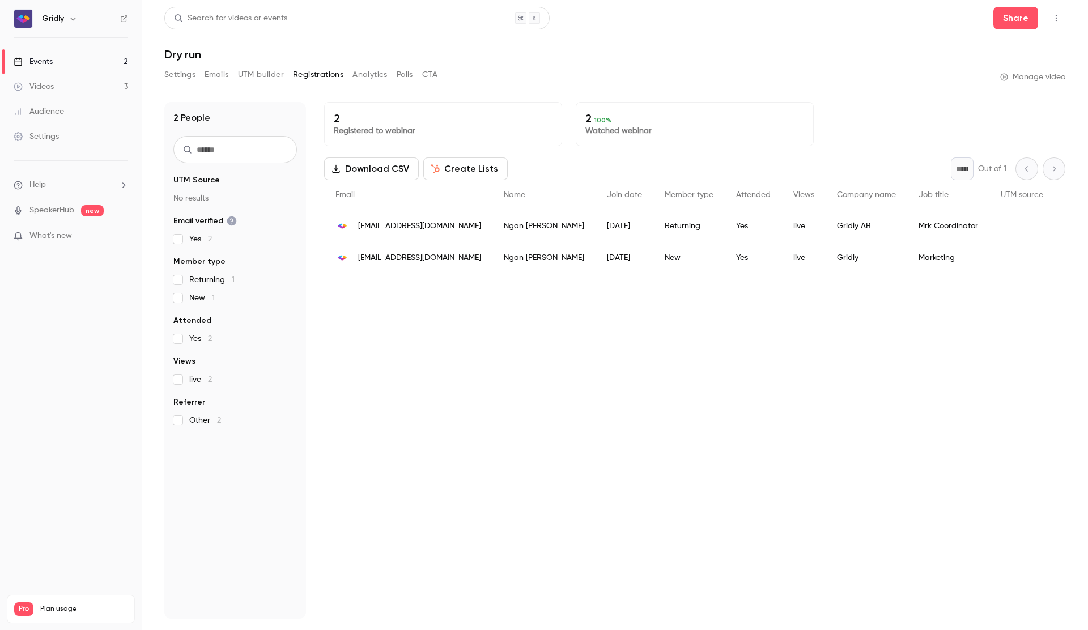
click at [380, 75] on button "Analytics" at bounding box center [370, 75] width 35 height 18
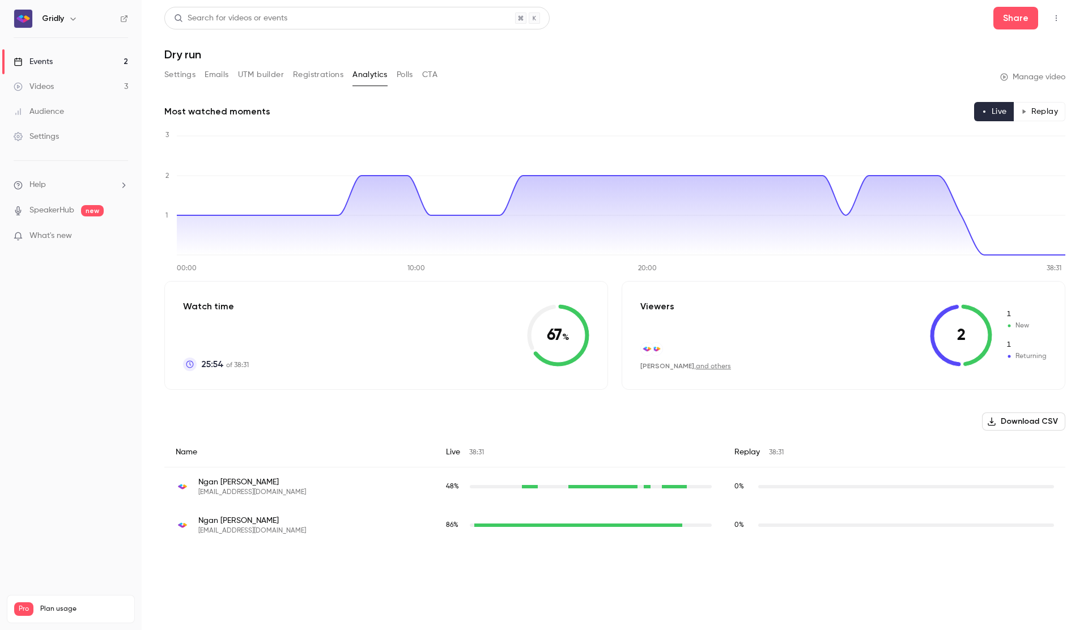
click at [401, 75] on button "Polls" at bounding box center [405, 75] width 16 height 18
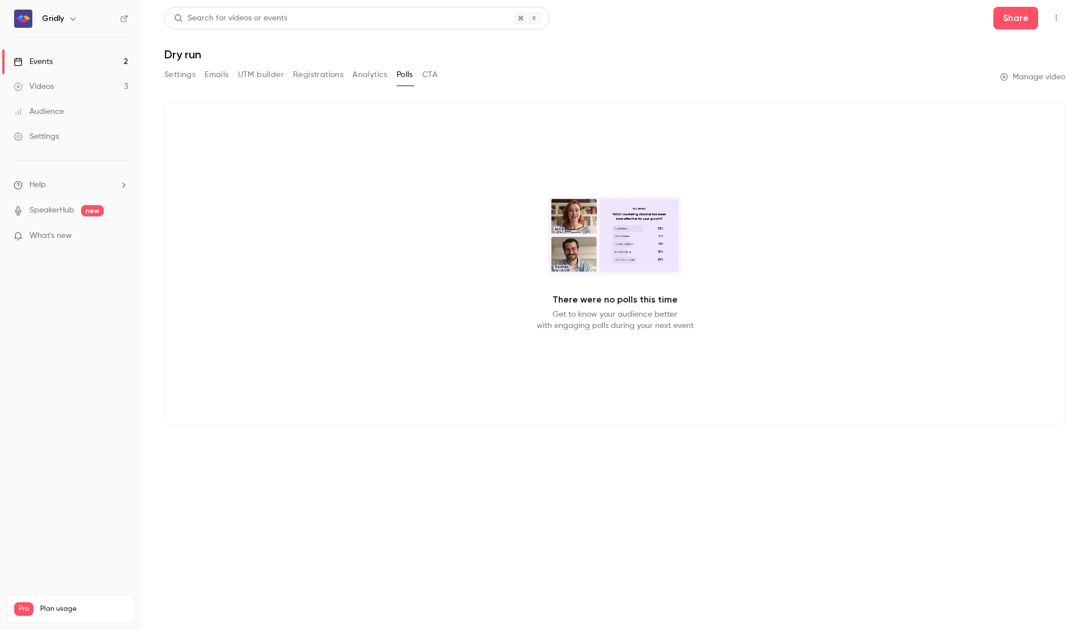
click at [426, 76] on button "CTA" at bounding box center [429, 75] width 15 height 18
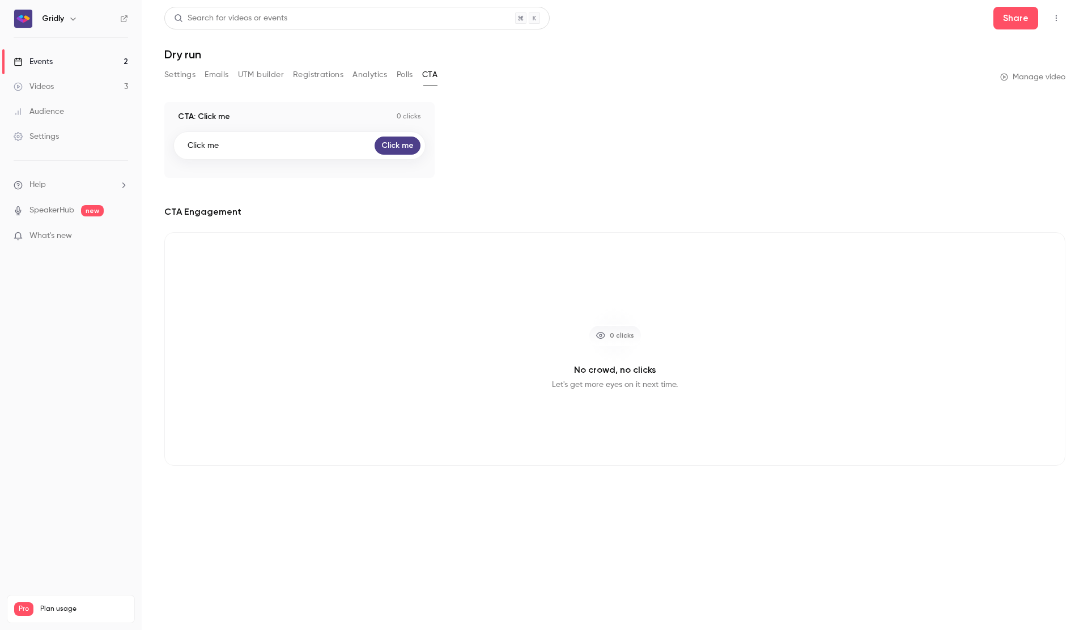
click at [174, 78] on button "Settings" at bounding box center [179, 75] width 31 height 18
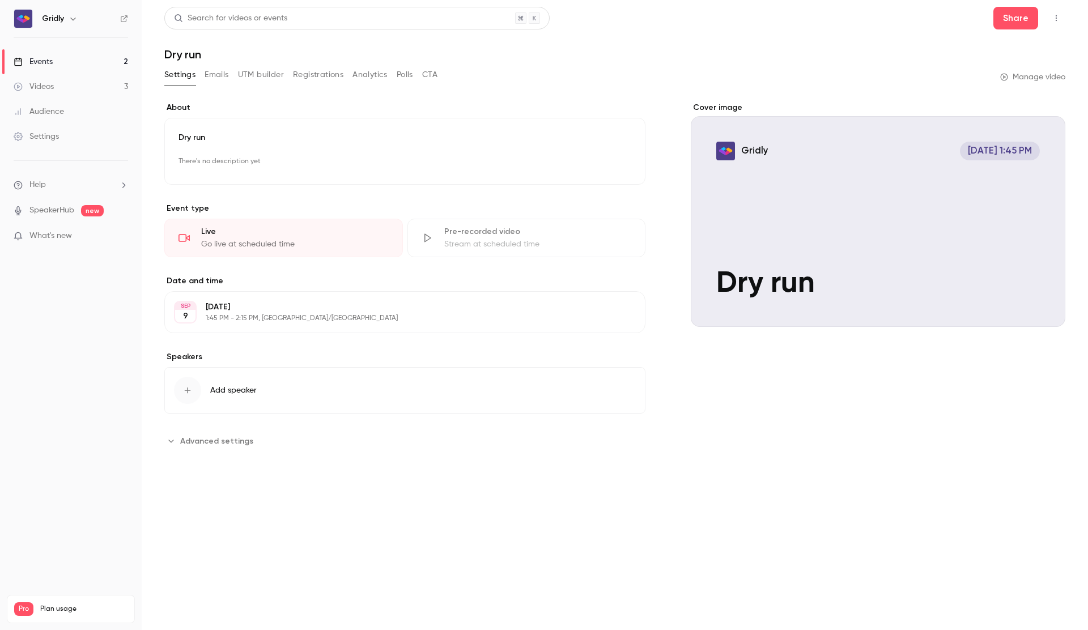
click at [74, 65] on link "Events 2" at bounding box center [71, 61] width 142 height 25
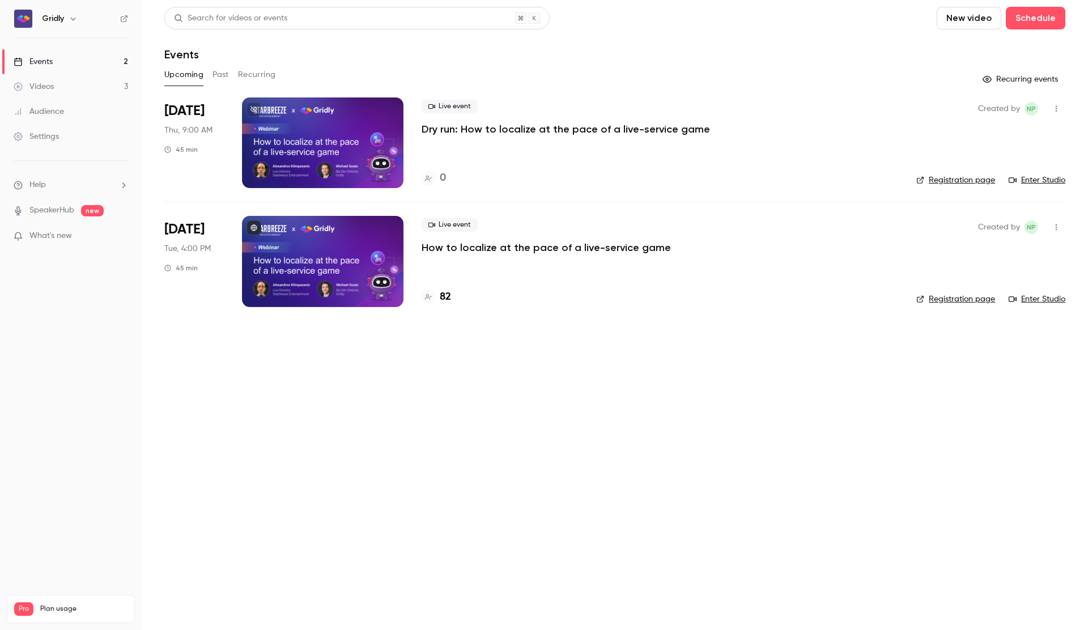
click at [219, 77] on button "Past" at bounding box center [221, 75] width 16 height 18
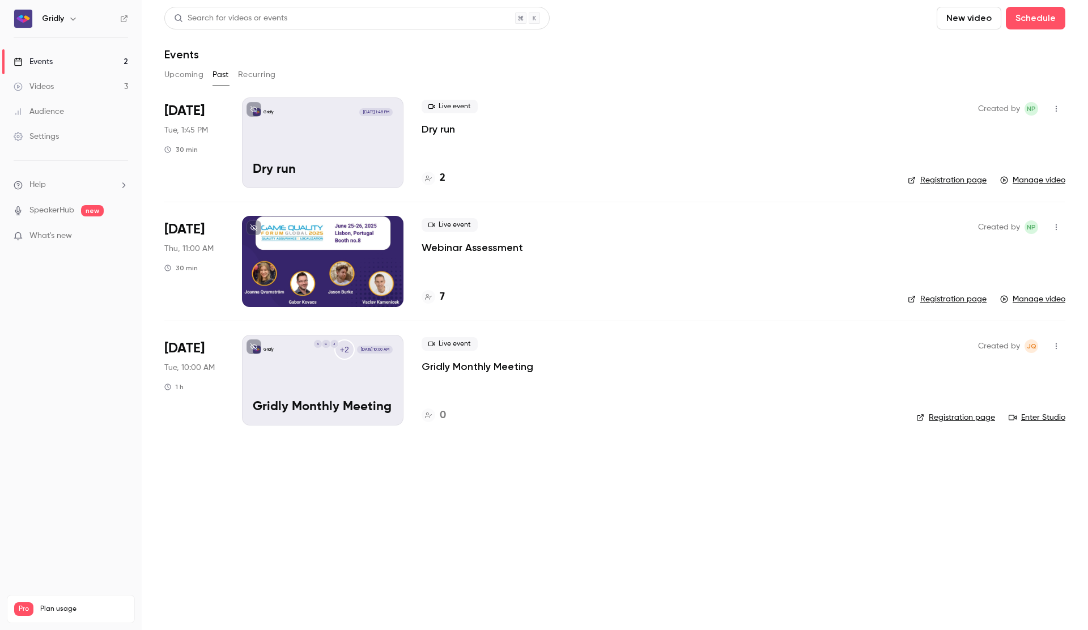
click at [245, 66] on button "Recurring" at bounding box center [257, 75] width 38 height 18
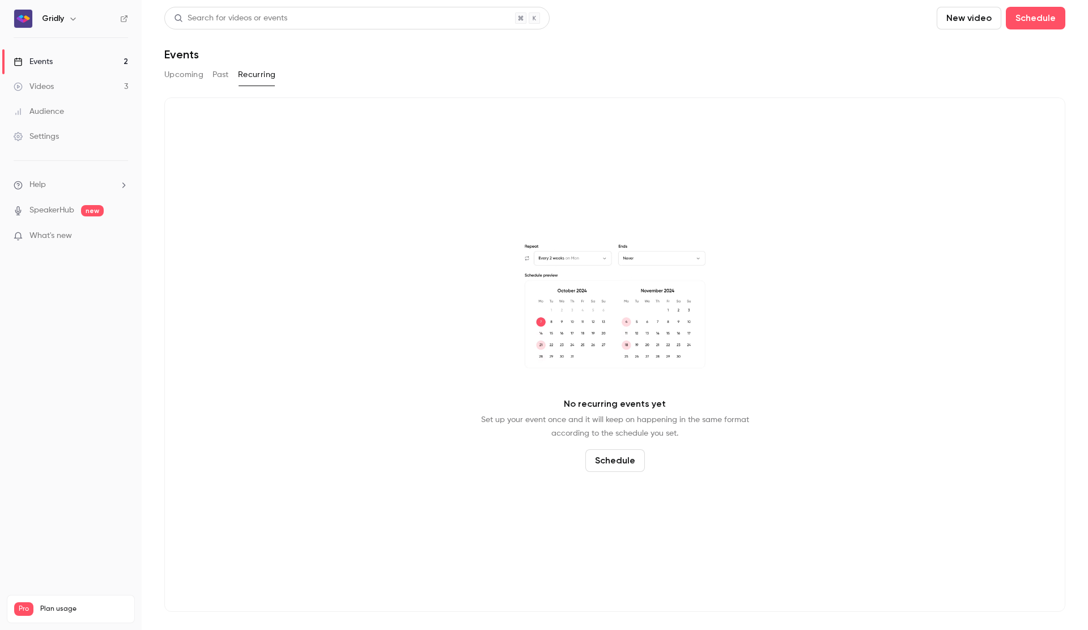
click at [218, 78] on button "Past" at bounding box center [221, 75] width 16 height 18
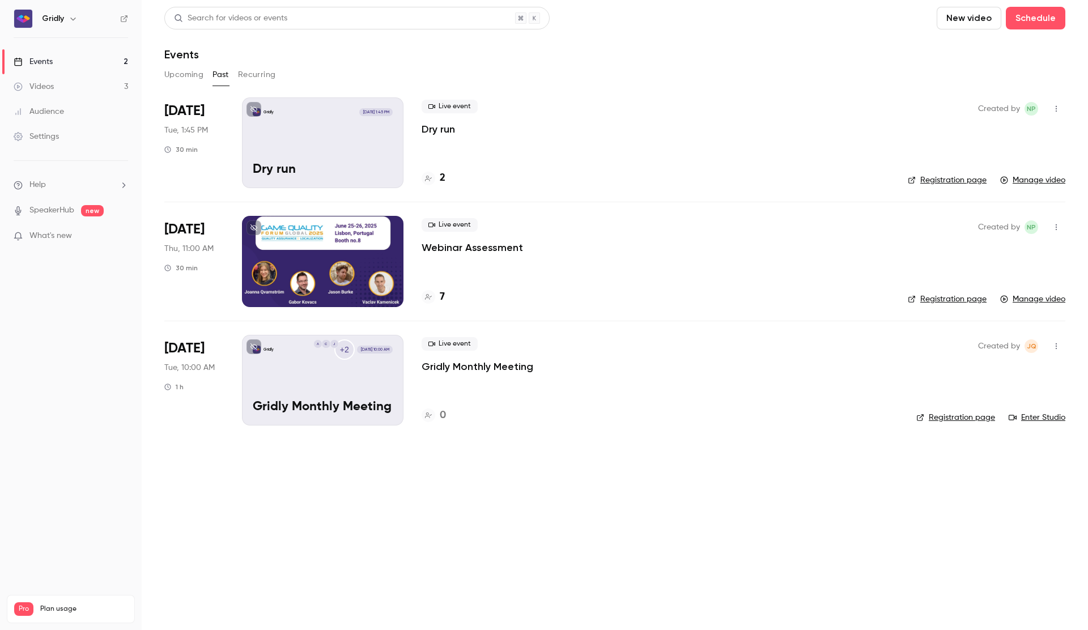
click at [185, 79] on button "Upcoming" at bounding box center [183, 75] width 39 height 18
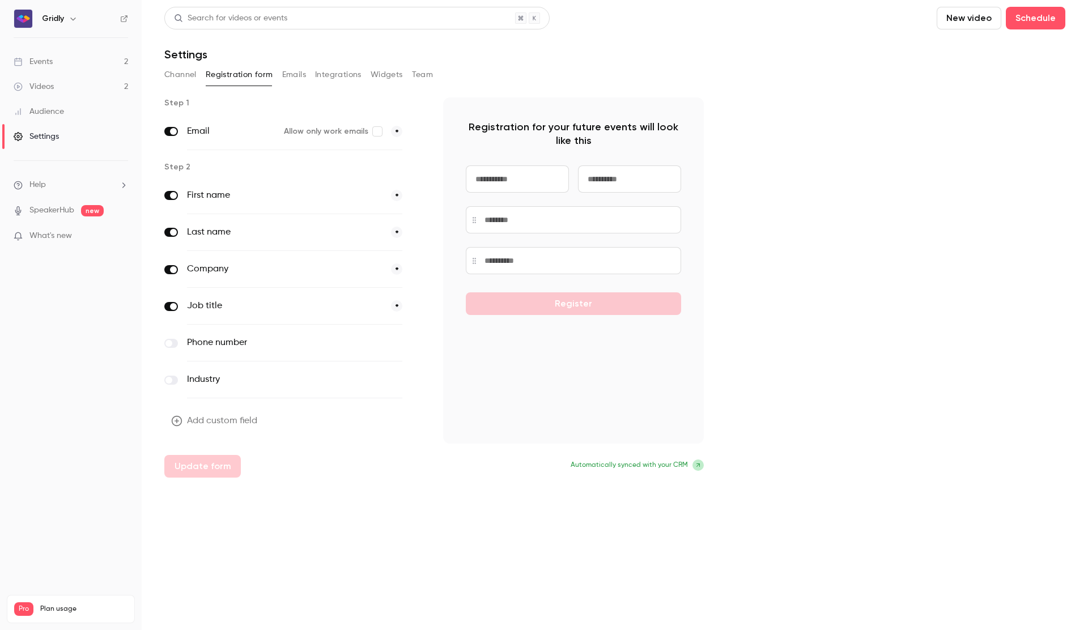
click at [343, 74] on button "Integrations" at bounding box center [338, 75] width 46 height 18
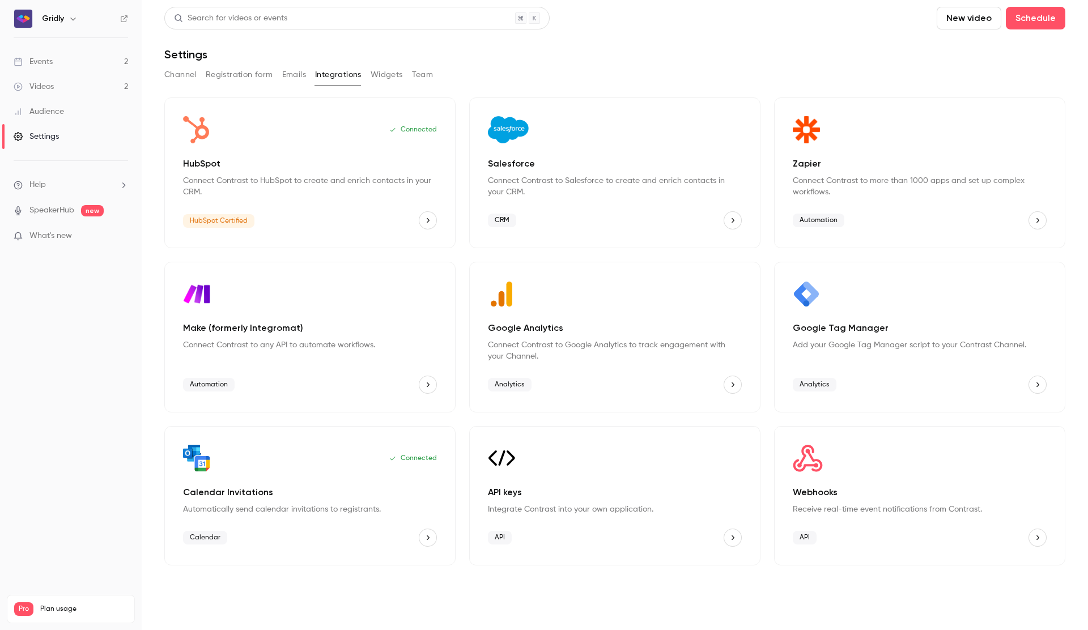
click at [53, 65] on div "Events" at bounding box center [33, 61] width 39 height 11
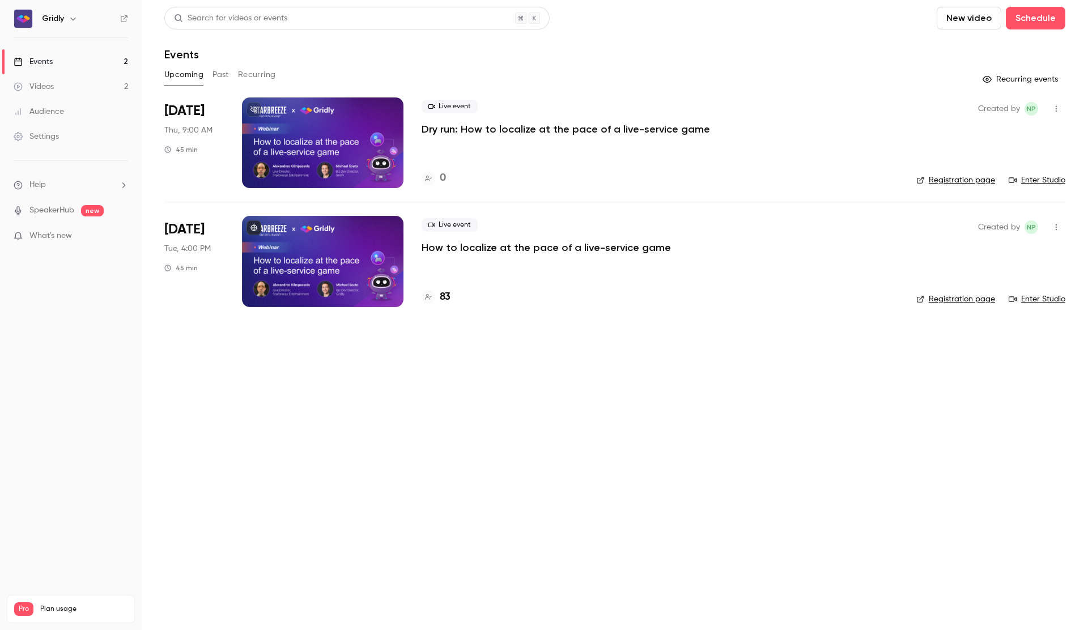
click at [513, 249] on p "How to localize at the pace of a live-service game" at bounding box center [546, 248] width 249 height 14
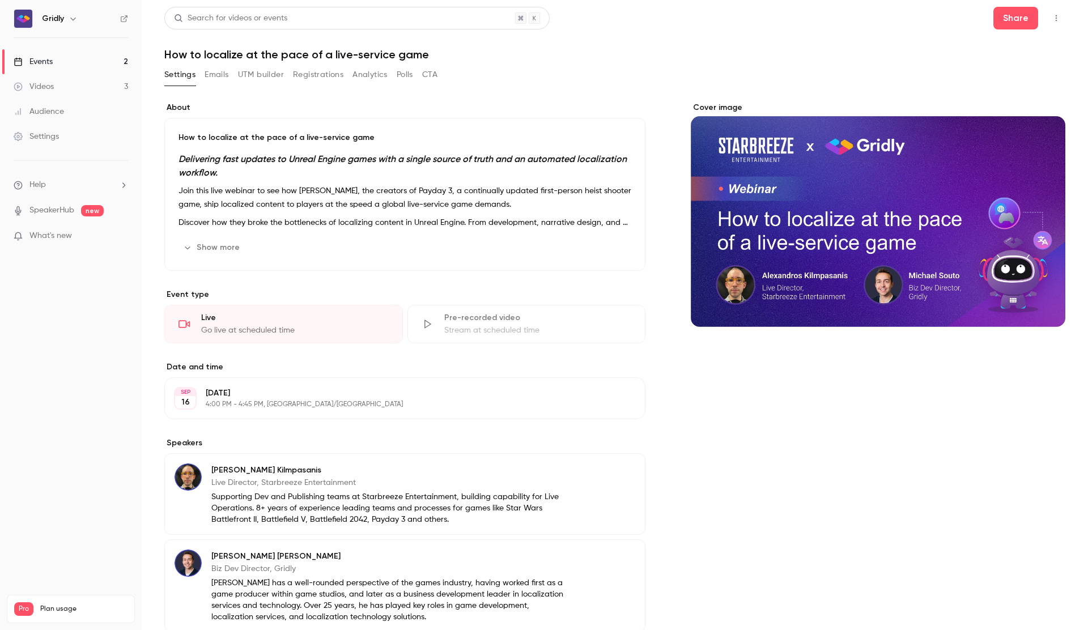
click at [311, 75] on button "Registrations" at bounding box center [318, 75] width 50 height 18
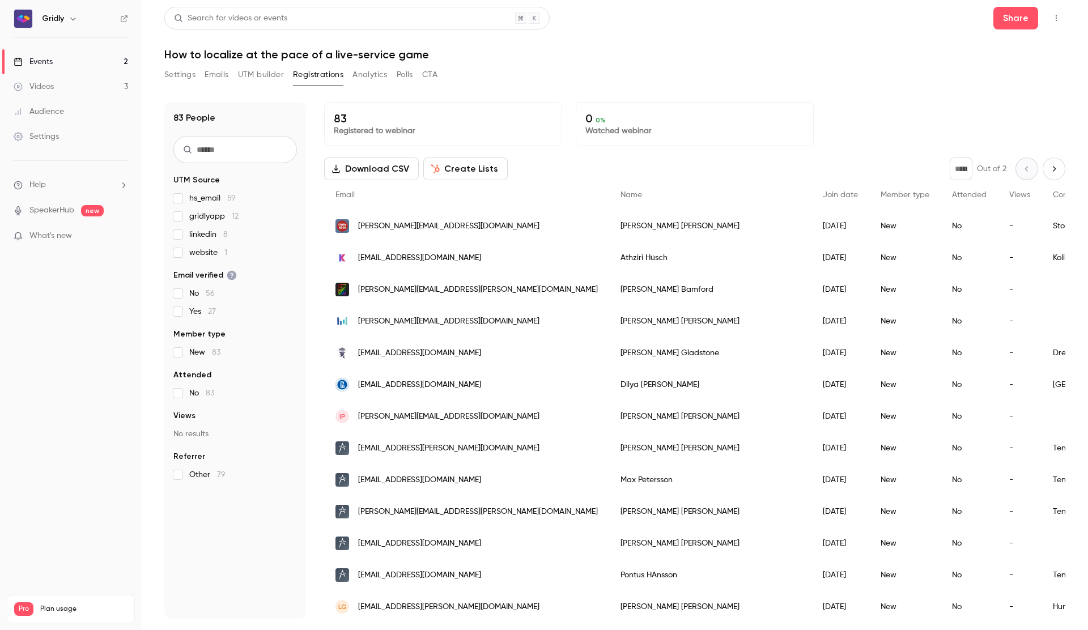
click at [375, 77] on button "Analytics" at bounding box center [370, 75] width 35 height 18
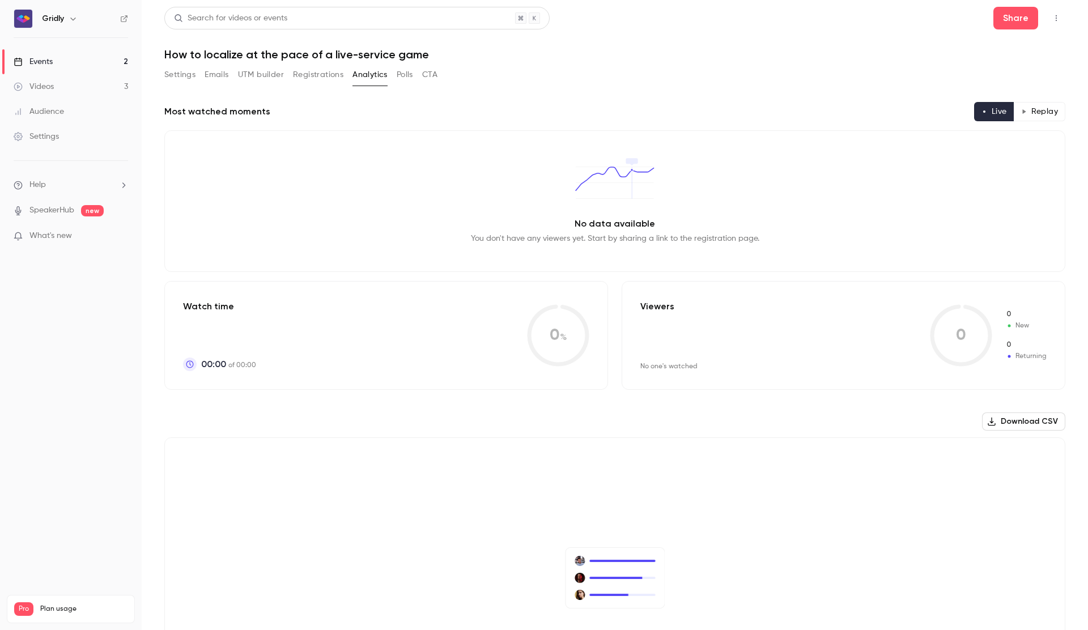
click at [405, 76] on button "Polls" at bounding box center [405, 75] width 16 height 18
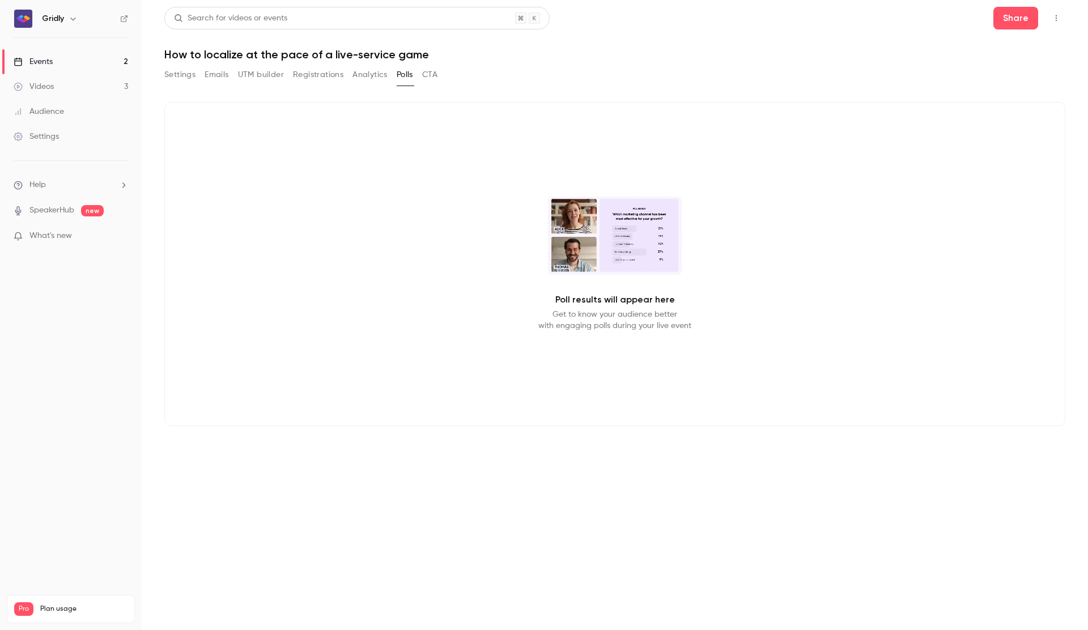
click at [435, 77] on button "CTA" at bounding box center [429, 75] width 15 height 18
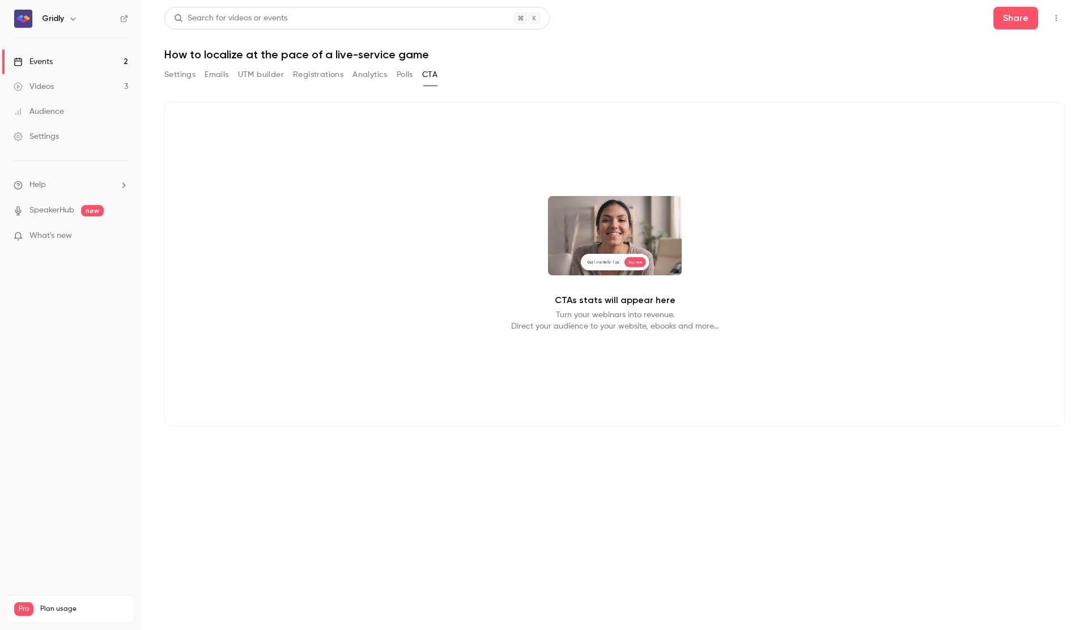
click at [379, 80] on button "Analytics" at bounding box center [370, 75] width 35 height 18
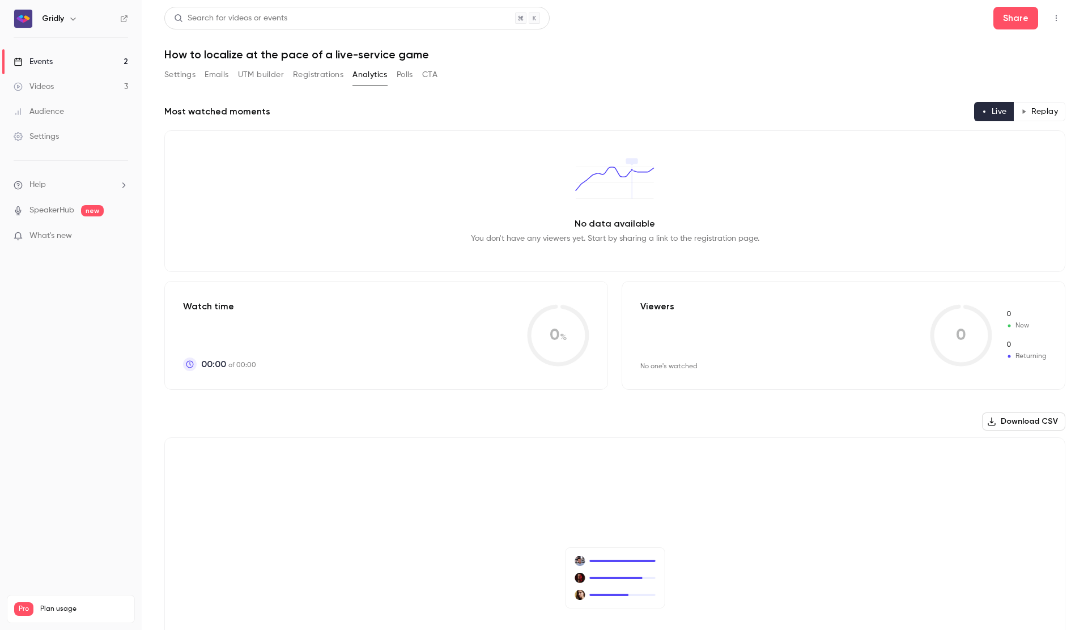
click at [413, 72] on button "Polls" at bounding box center [405, 75] width 16 height 18
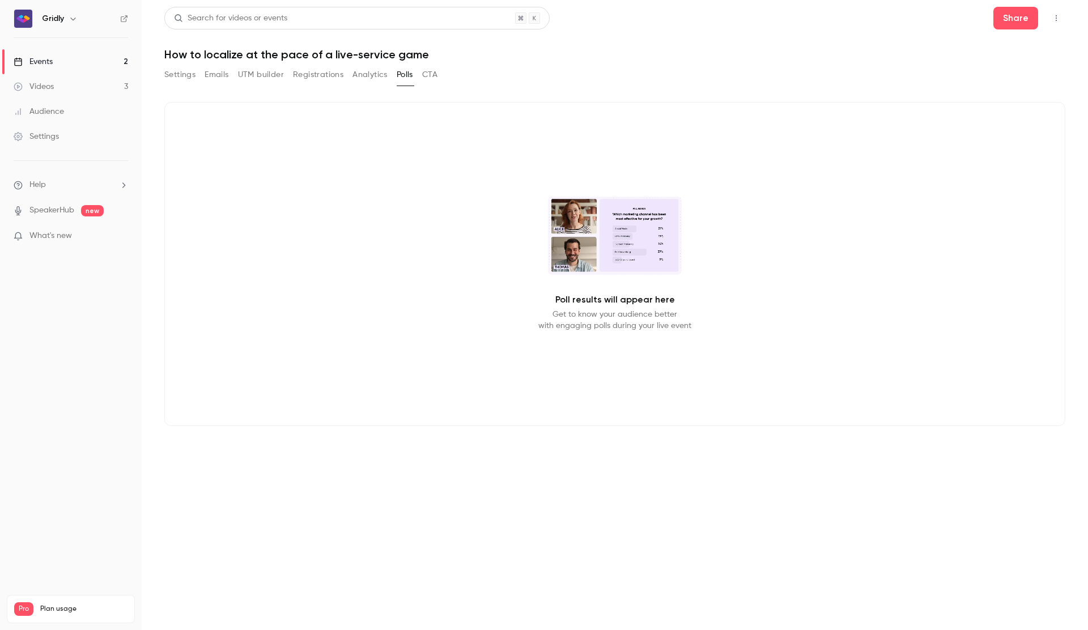
click at [319, 75] on button "Registrations" at bounding box center [318, 75] width 50 height 18
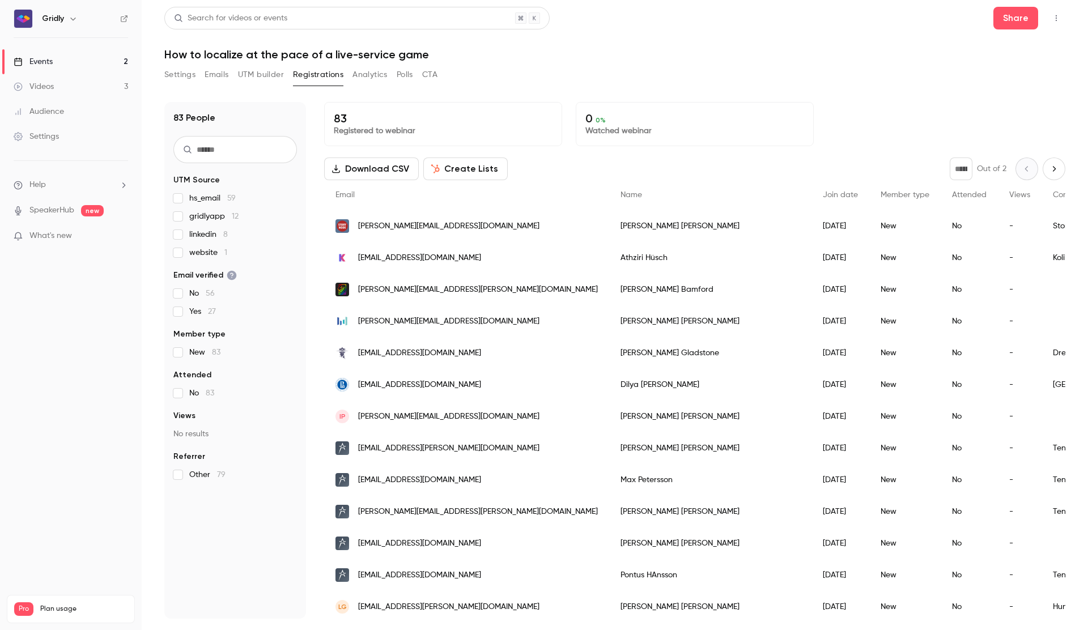
click at [364, 75] on button "Analytics" at bounding box center [370, 75] width 35 height 18
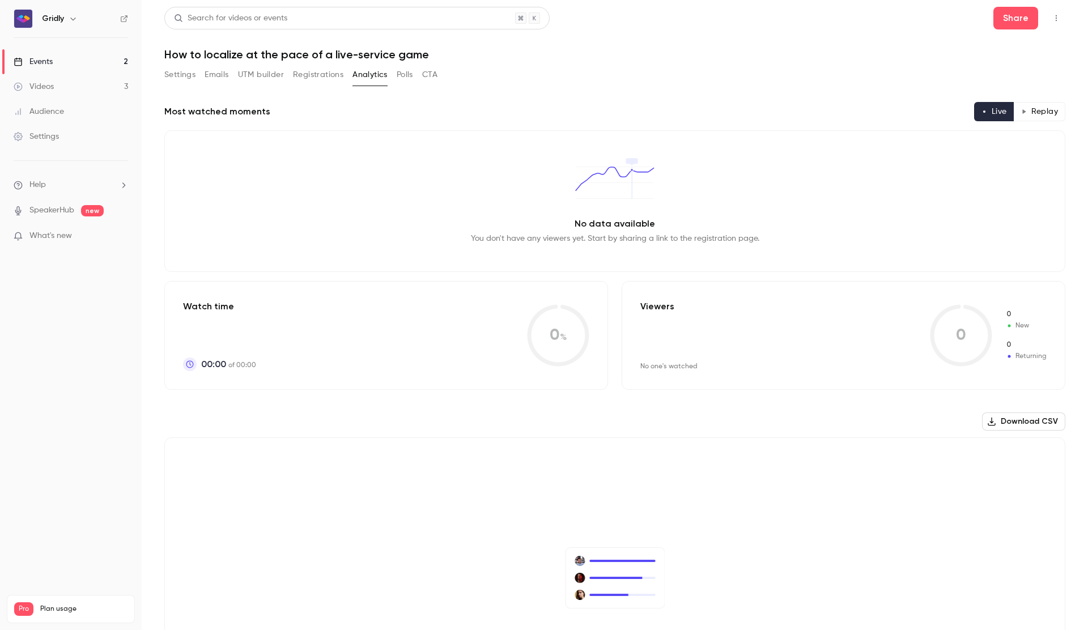
click at [400, 77] on button "Polls" at bounding box center [405, 75] width 16 height 18
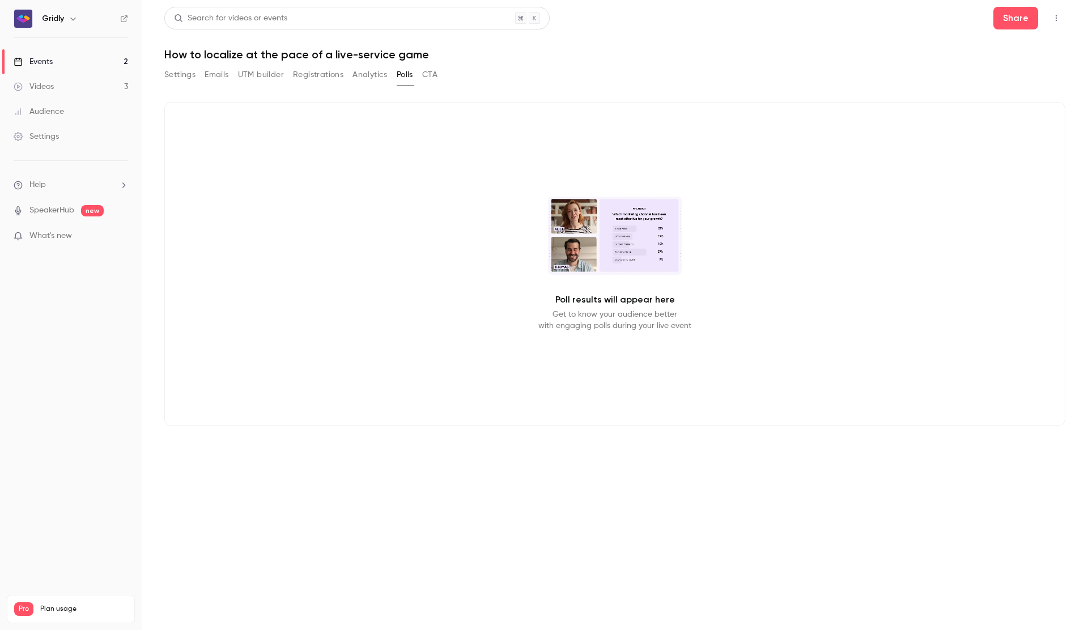
click at [436, 79] on button "CTA" at bounding box center [429, 75] width 15 height 18
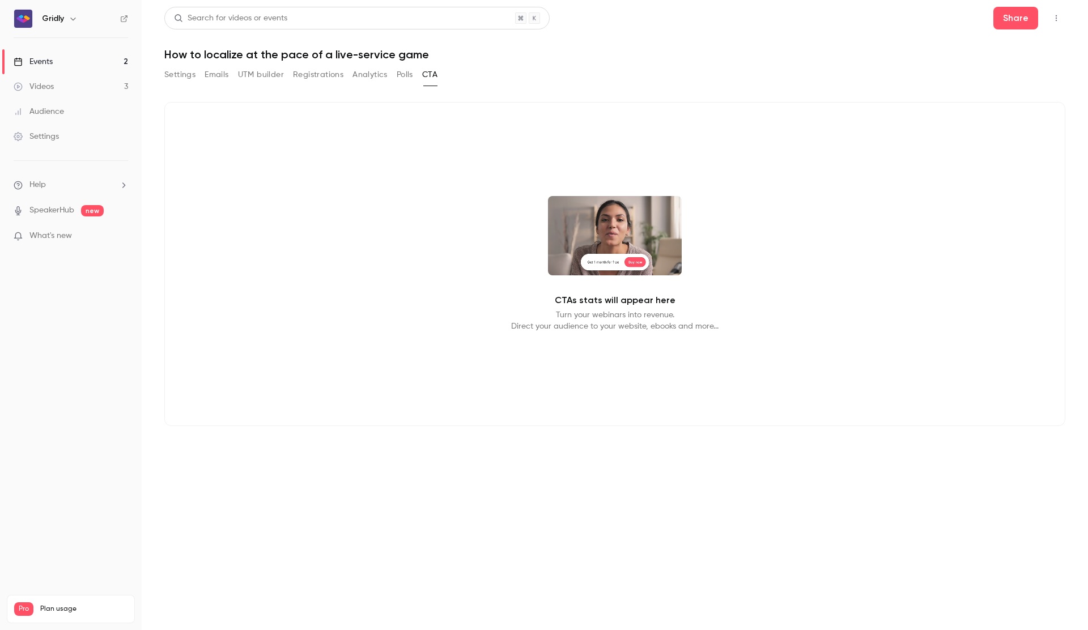
click at [184, 71] on button "Settings" at bounding box center [179, 75] width 31 height 18
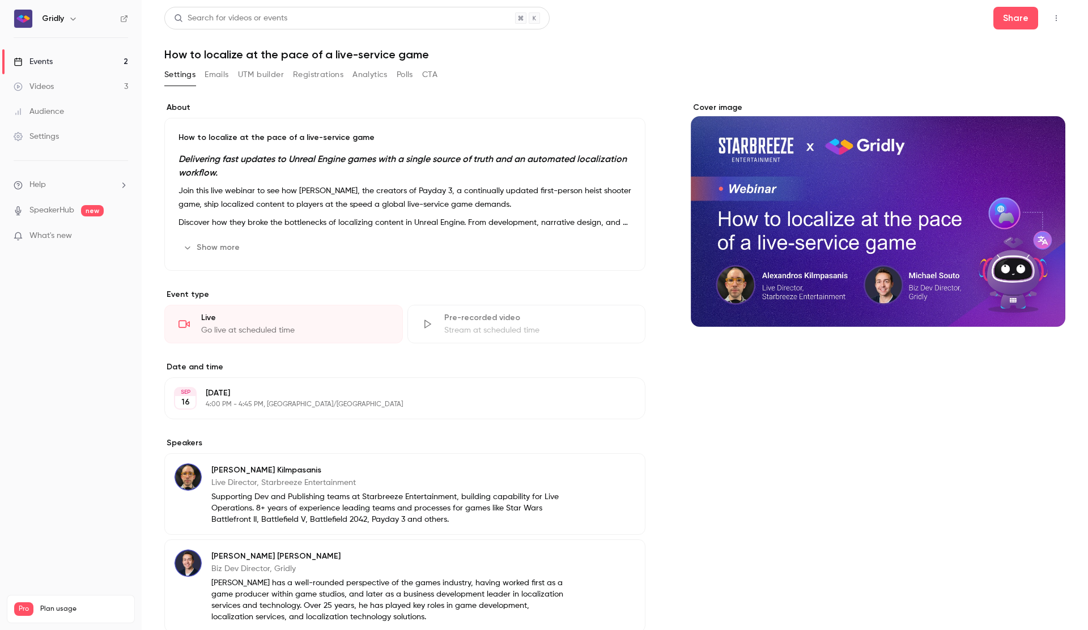
click at [217, 77] on button "Emails" at bounding box center [217, 75] width 24 height 18
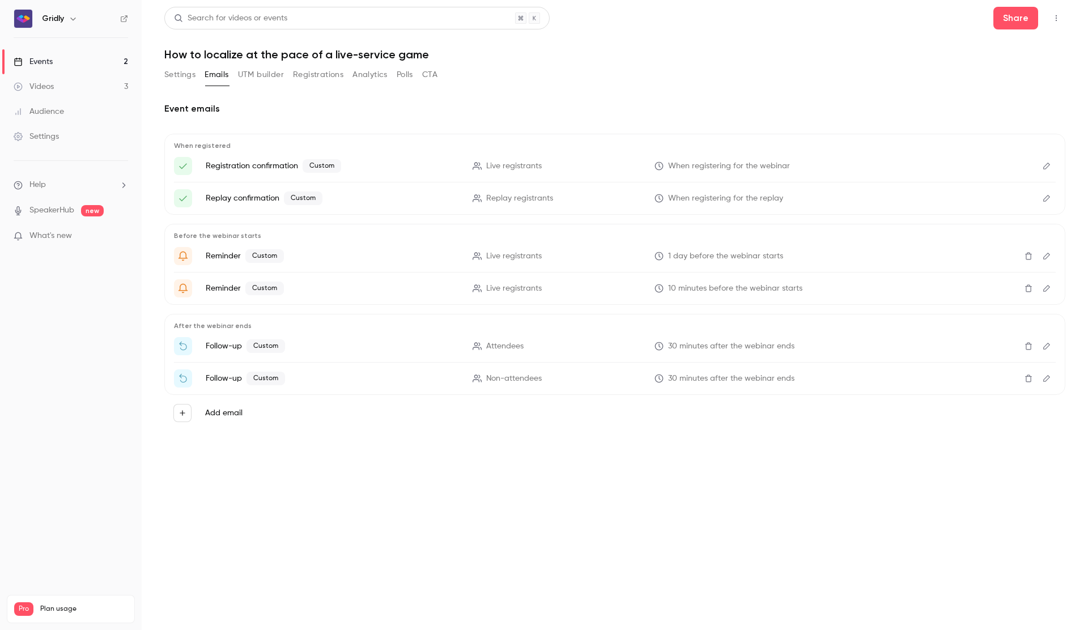
click at [260, 75] on button "UTM builder" at bounding box center [261, 75] width 46 height 18
